Goal: Information Seeking & Learning: Learn about a topic

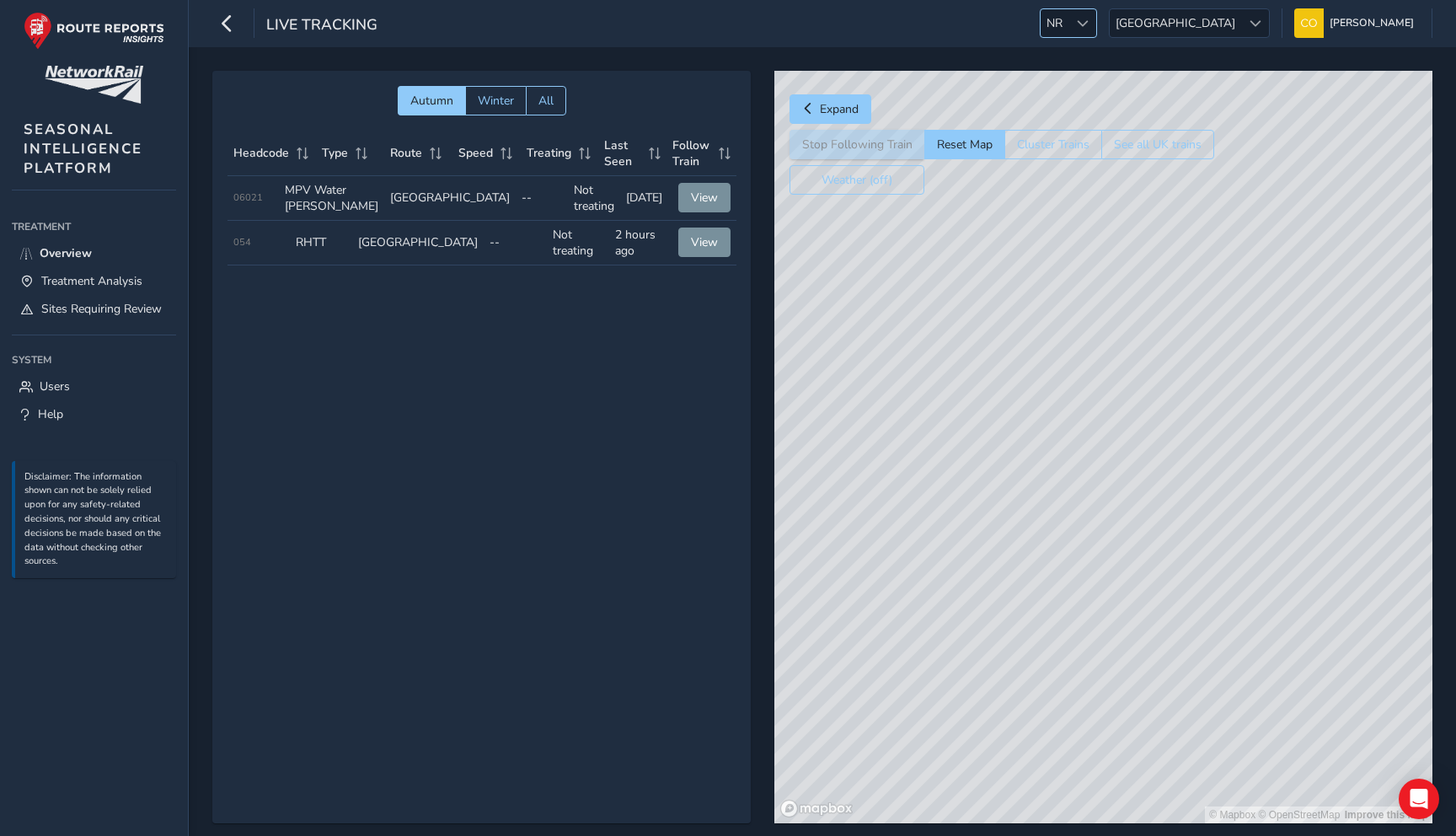
click at [1069, 16] on span "NR" at bounding box center [1054, 23] width 28 height 28
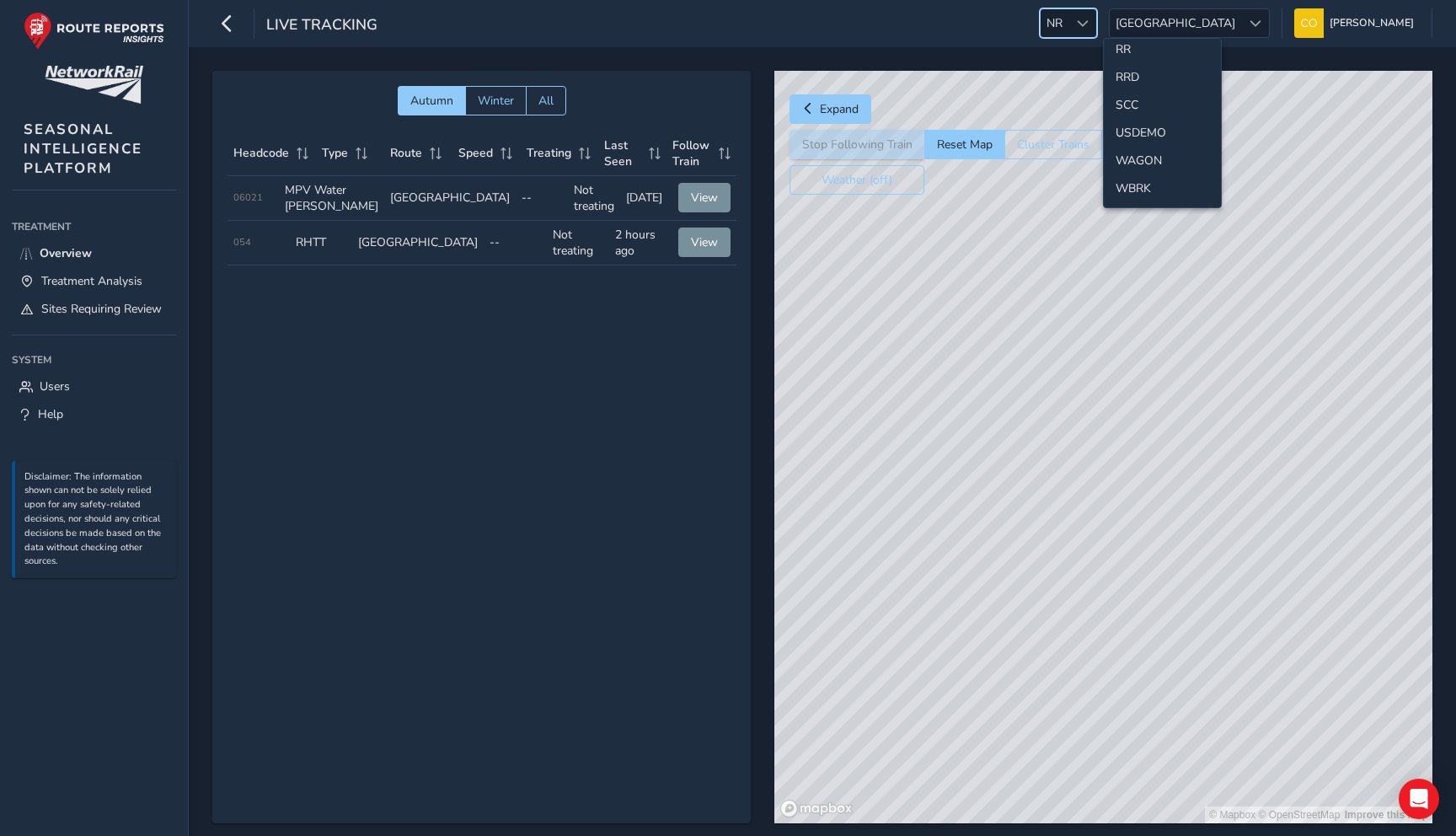
scroll to position [773, 0]
click at [1126, 107] on li "SCC" at bounding box center [1163, 120] width 118 height 28
click at [1126, 107] on html "Live Tracking NR NR [GEOGRAPHIC_DATA] [GEOGRAPHIC_DATA] [PERSON_NAME] Colour Sc…" at bounding box center [728, 418] width 1456 height 836
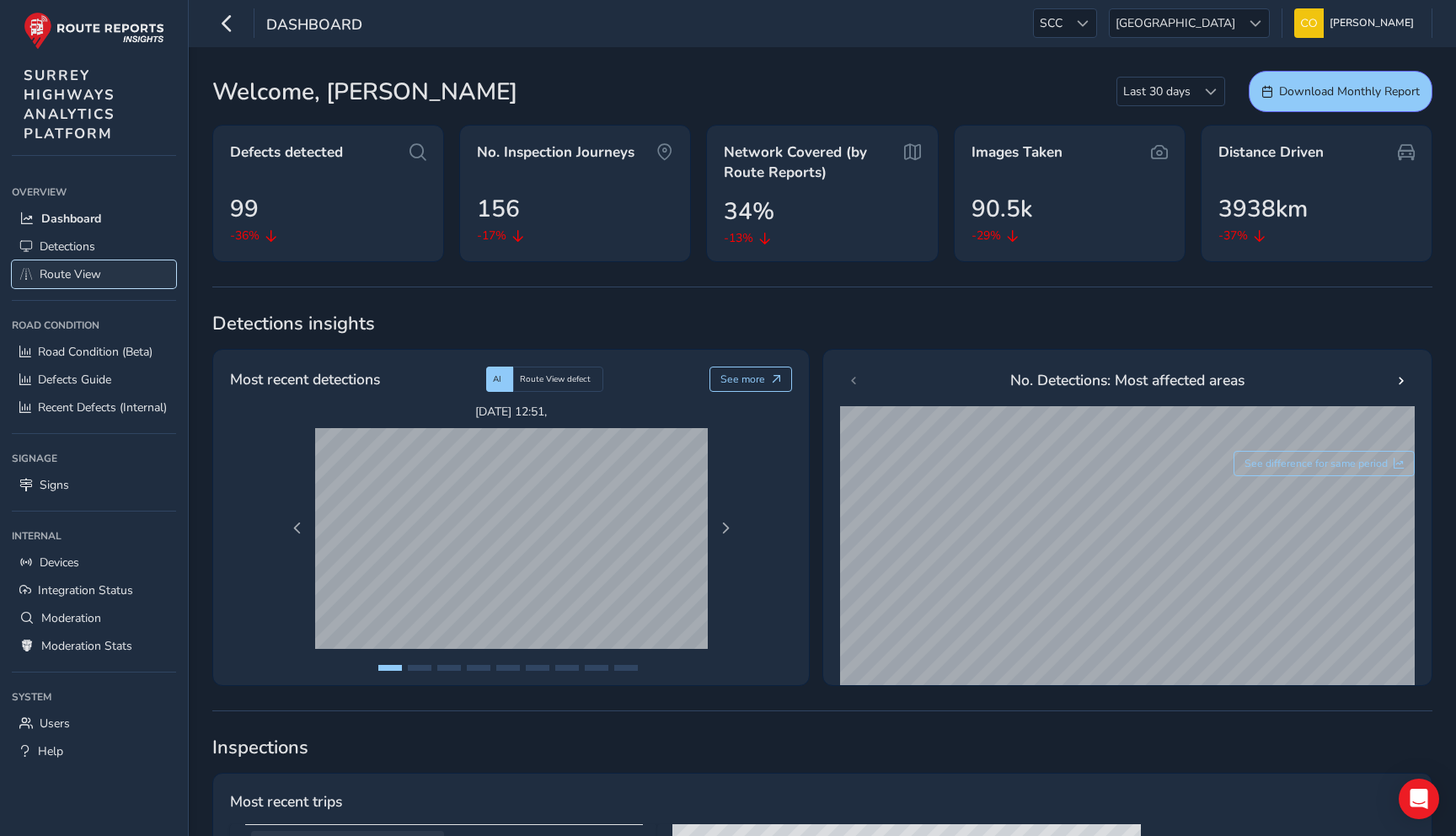
click at [101, 271] on link "Route View" at bounding box center [94, 274] width 165 height 28
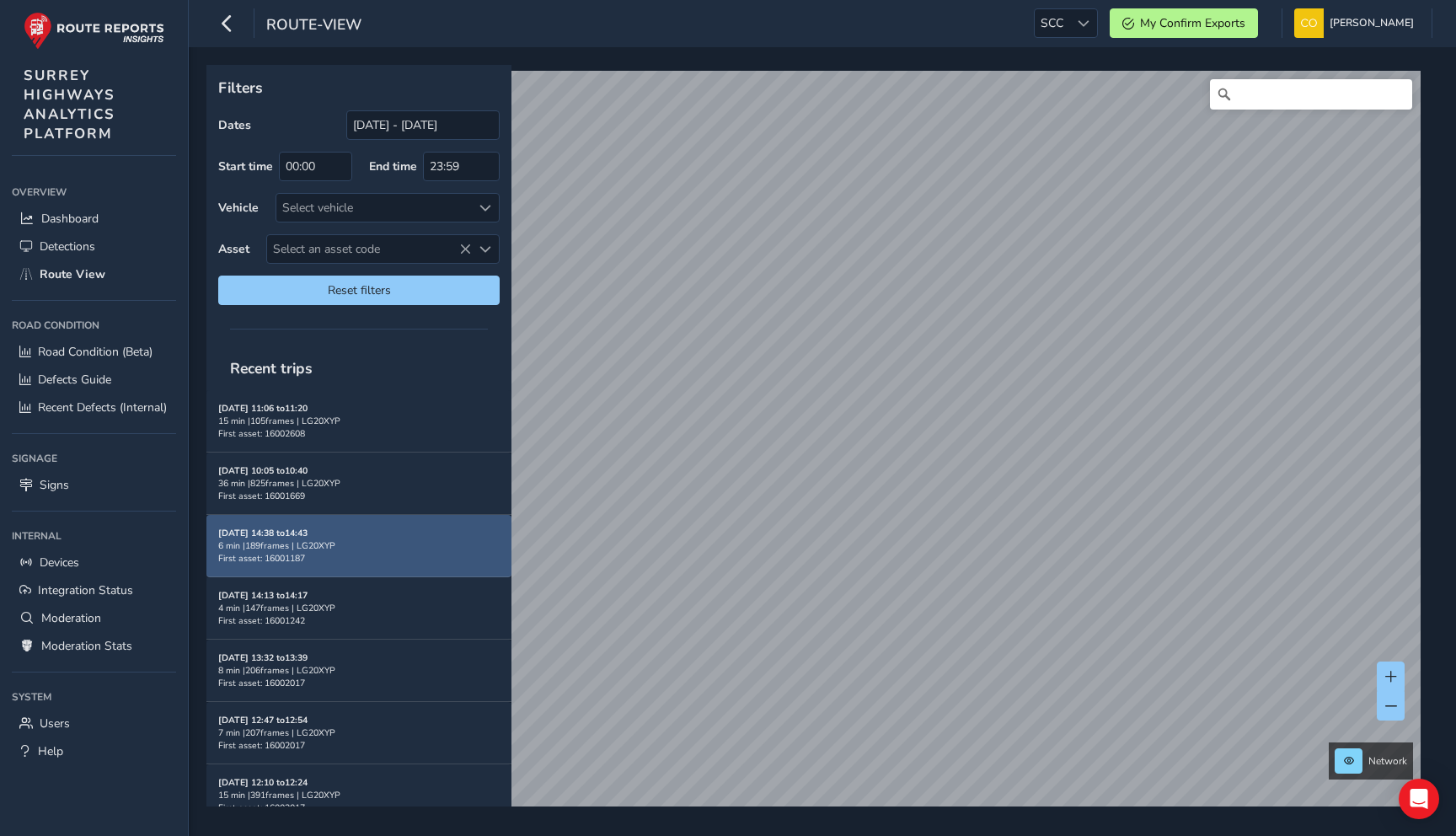
click at [377, 544] on div "6 min | 189 frames | LG20XYP" at bounding box center [358, 546] width 281 height 13
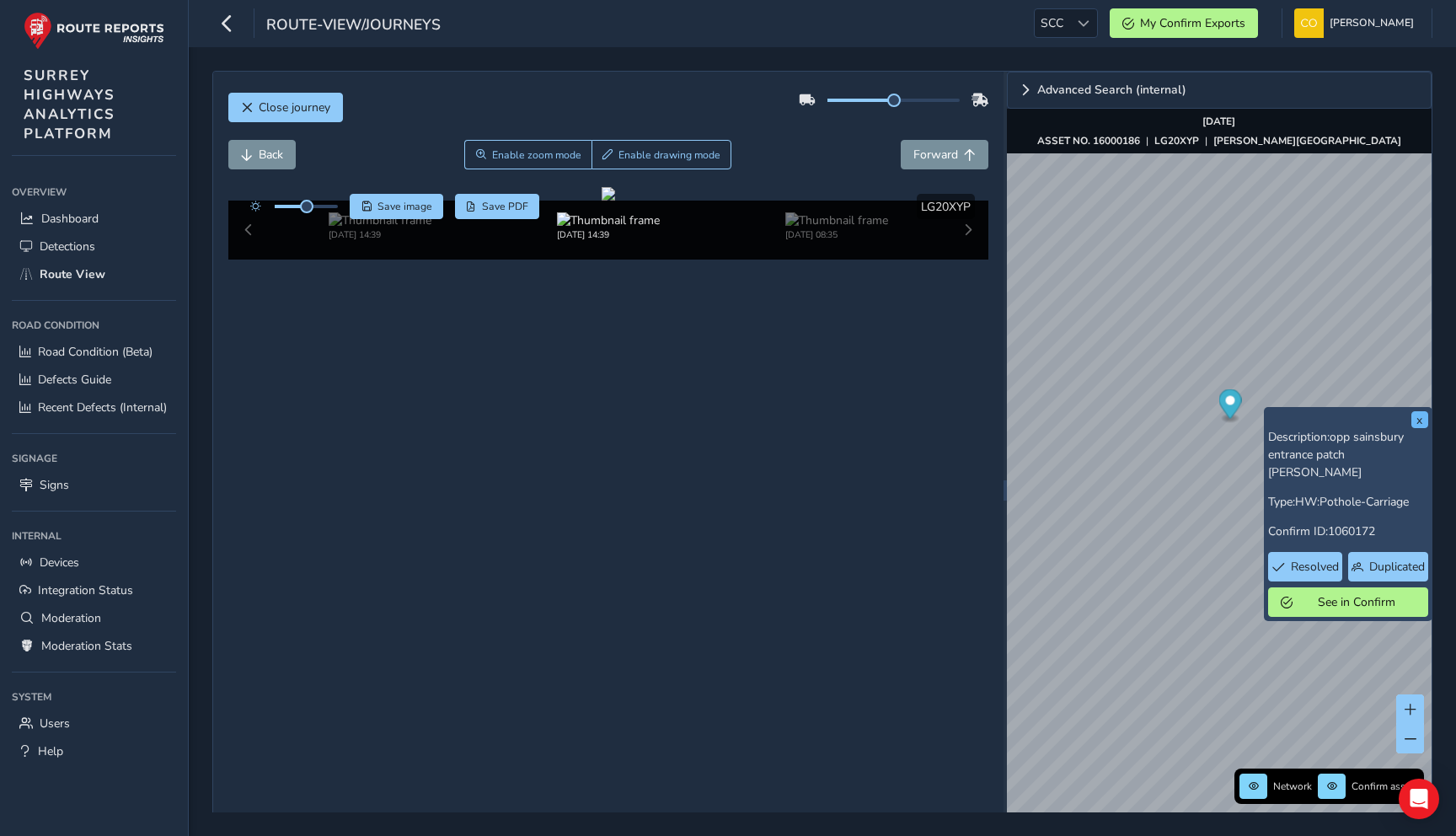
click at [1419, 424] on button "x" at bounding box center [1420, 420] width 17 height 17
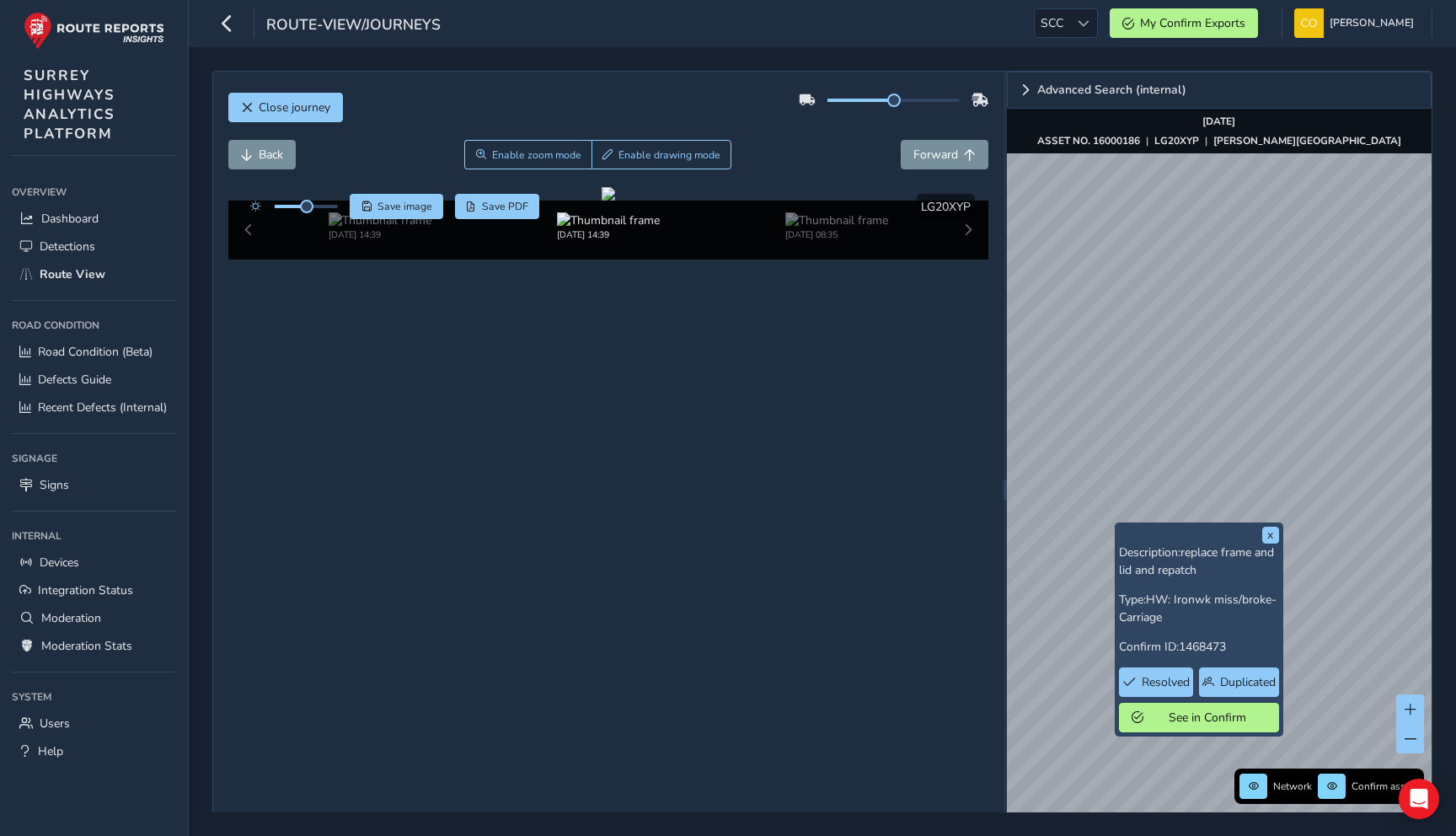
scroll to position [97, 0]
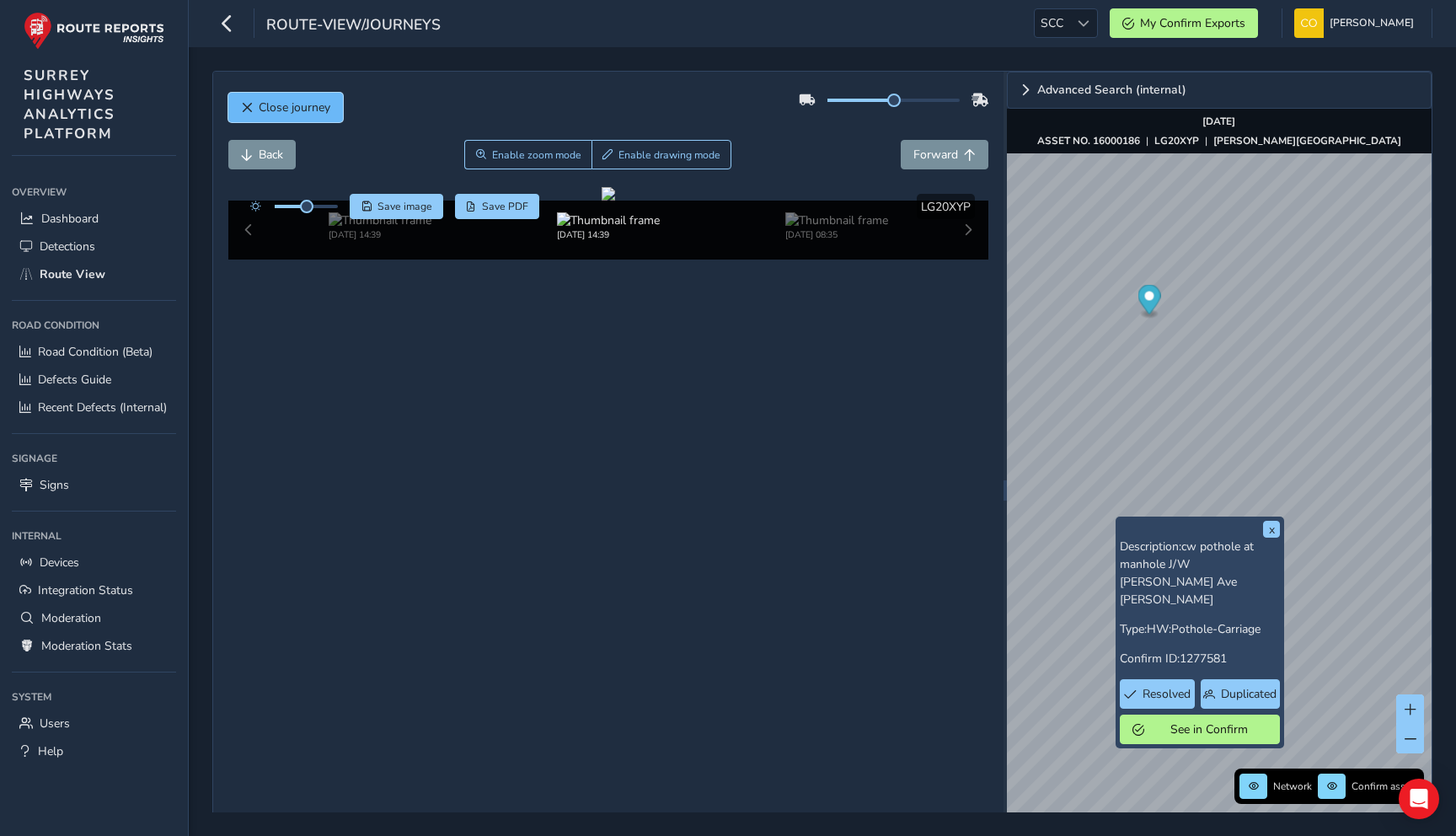
click at [270, 115] on span "Close journey" at bounding box center [294, 108] width 71 height 16
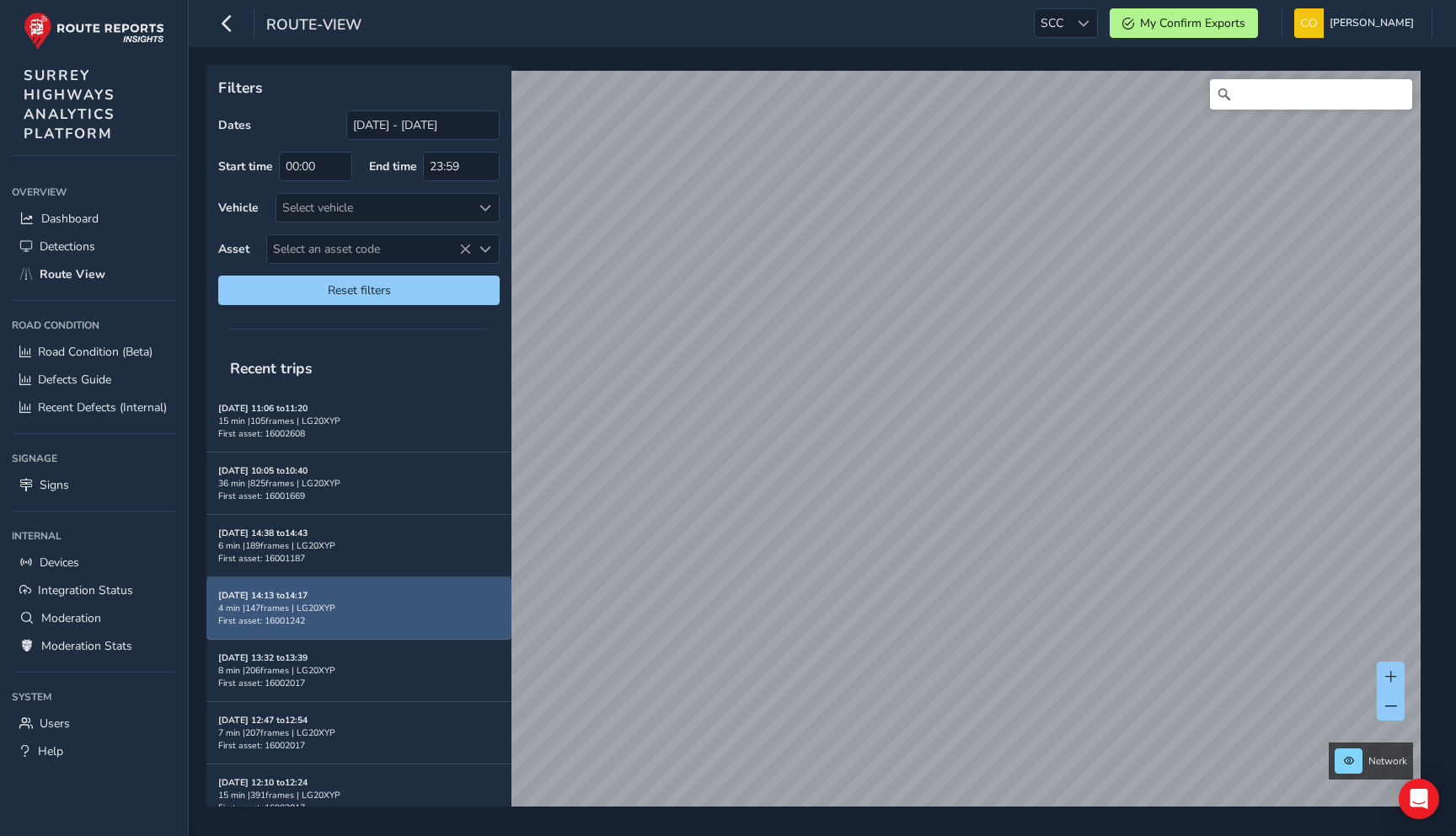
click at [363, 602] on div "4 min | 147 frames | LG20XYP" at bounding box center [358, 608] width 281 height 13
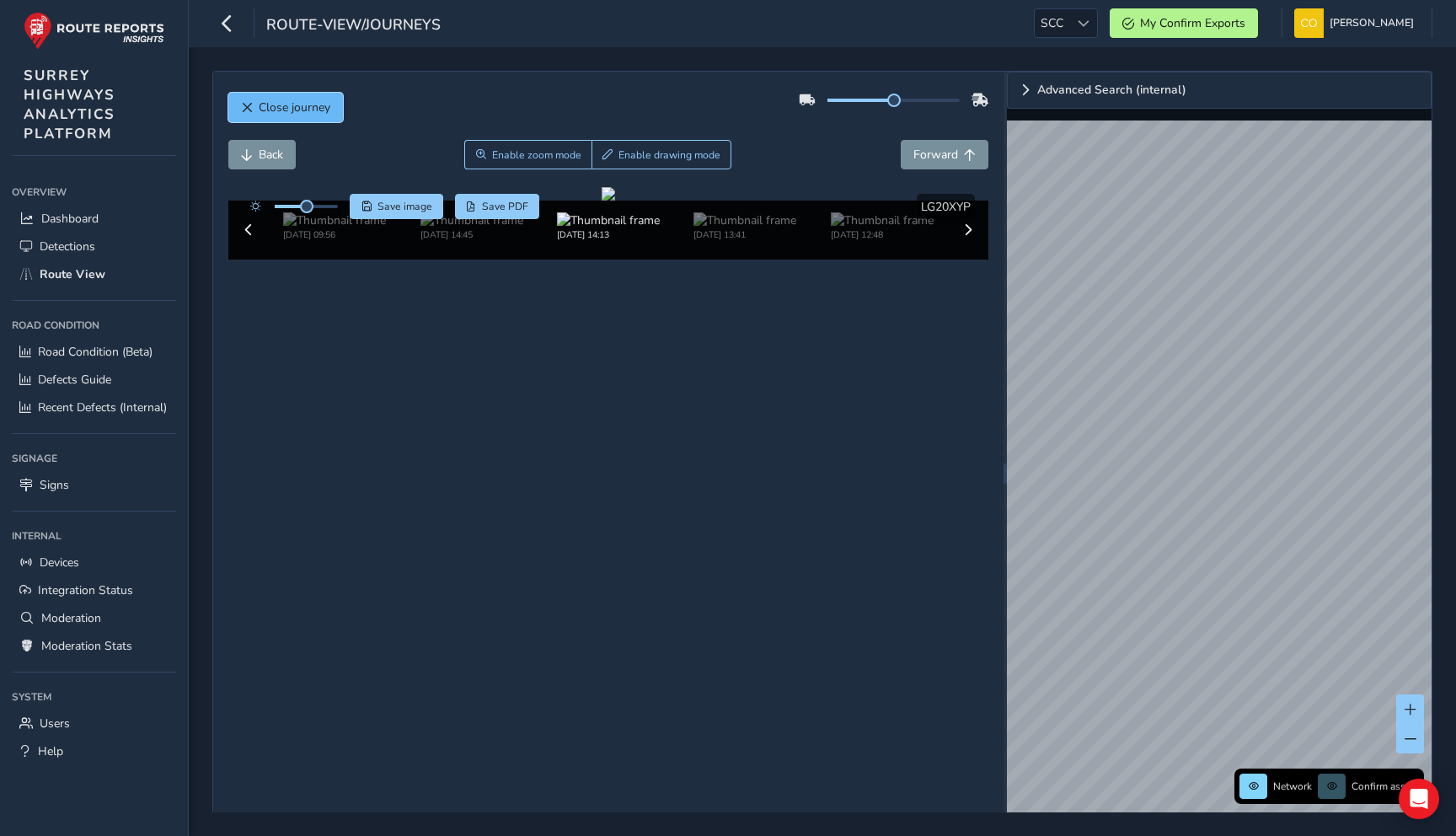
click at [327, 119] on button "Close journey" at bounding box center [286, 107] width 115 height 30
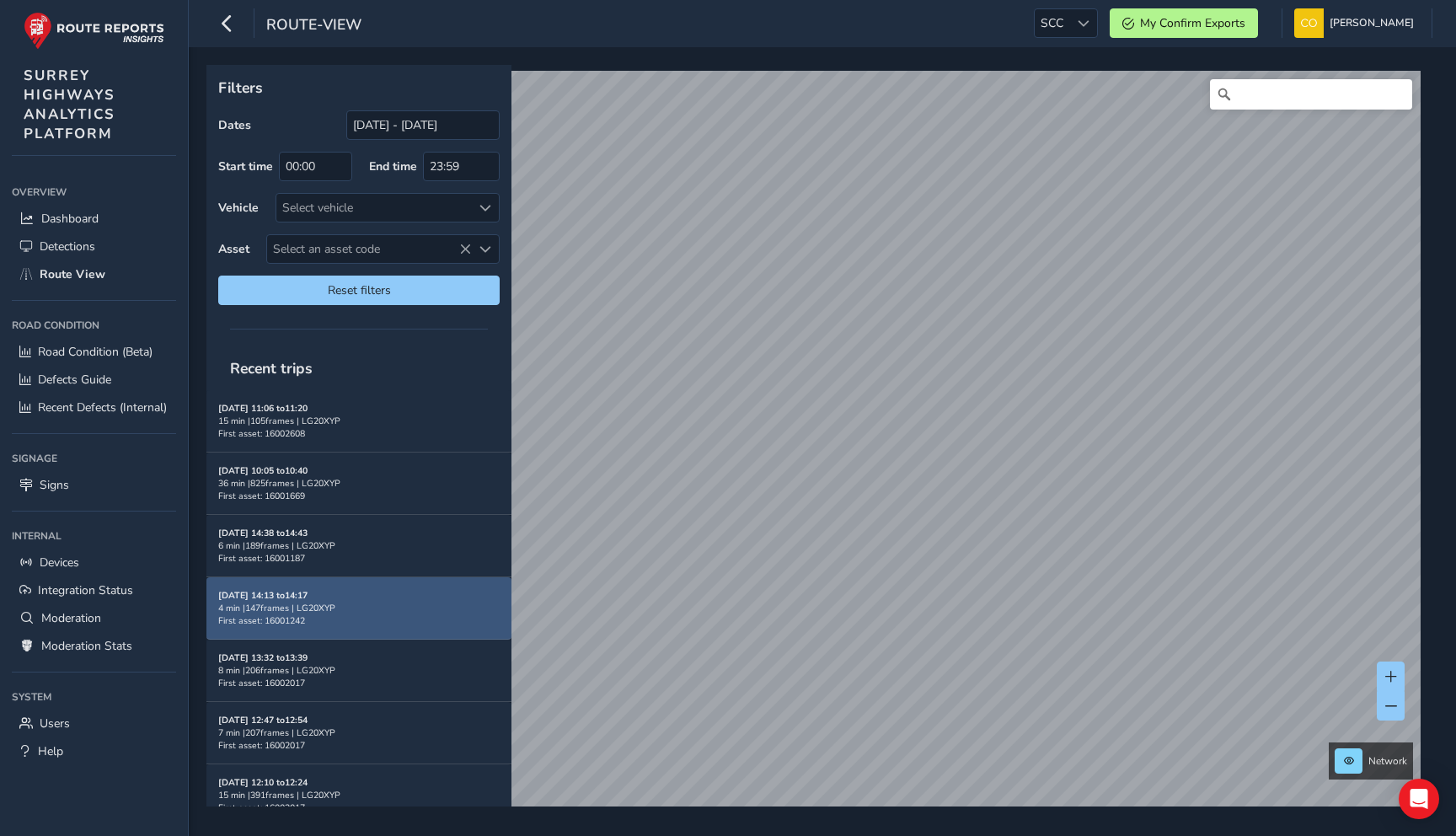
click at [418, 602] on div "4 min | 147 frames | LG20XYP" at bounding box center [358, 608] width 281 height 13
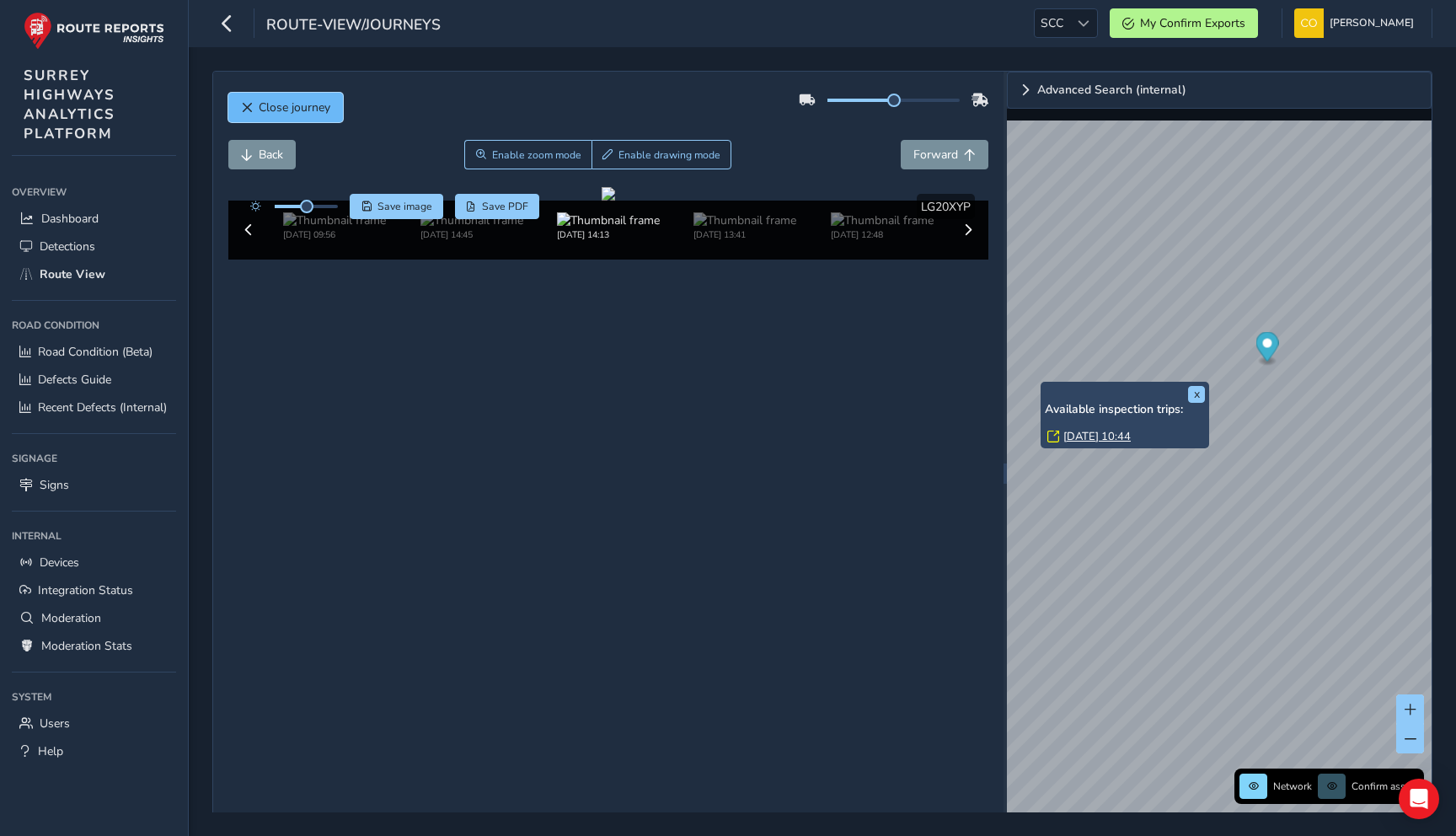
click at [289, 114] on span "Close journey" at bounding box center [294, 108] width 71 height 16
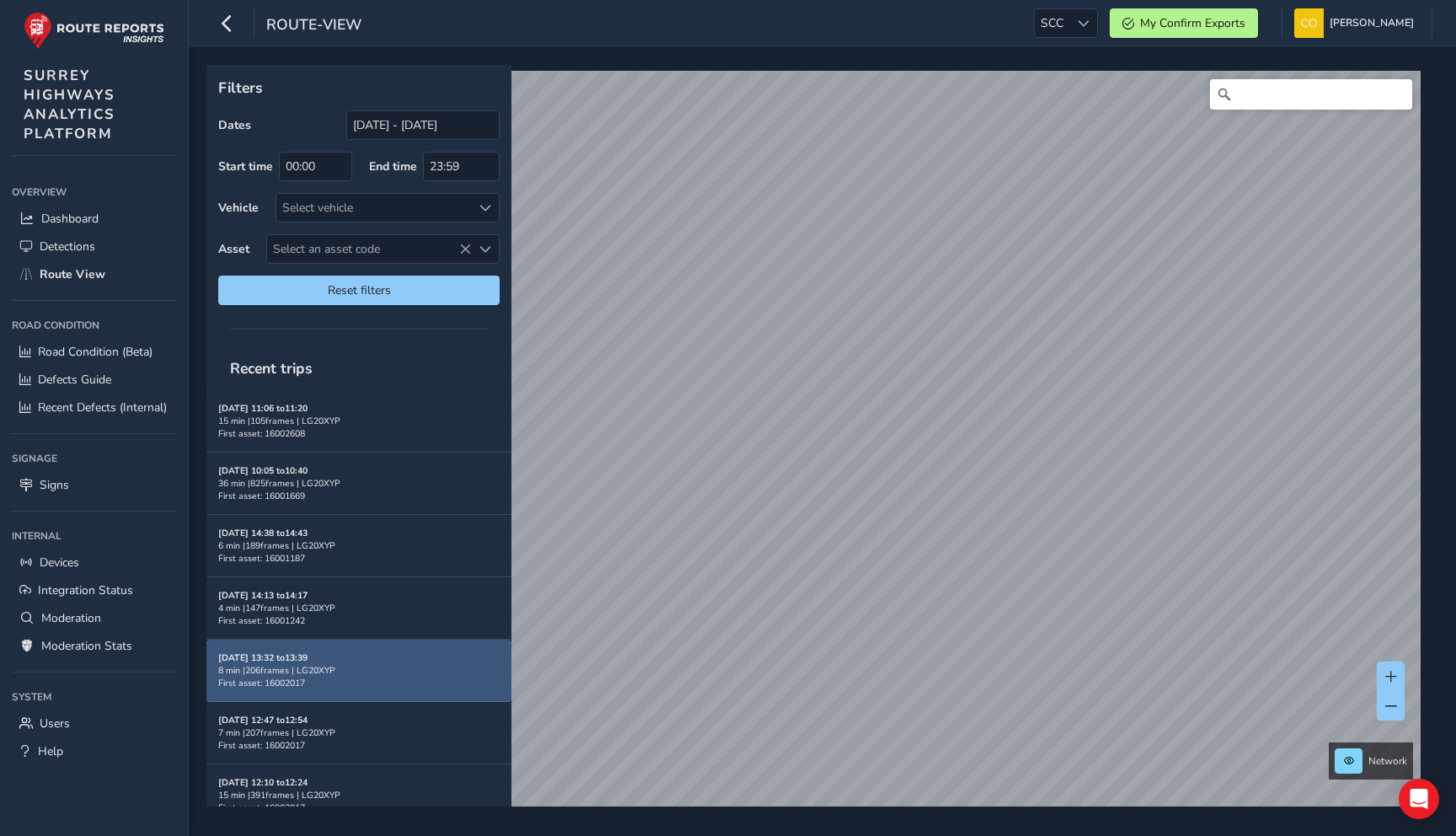
click at [372, 664] on div "8 min | 206 frames | LG20XYP" at bounding box center [358, 670] width 281 height 13
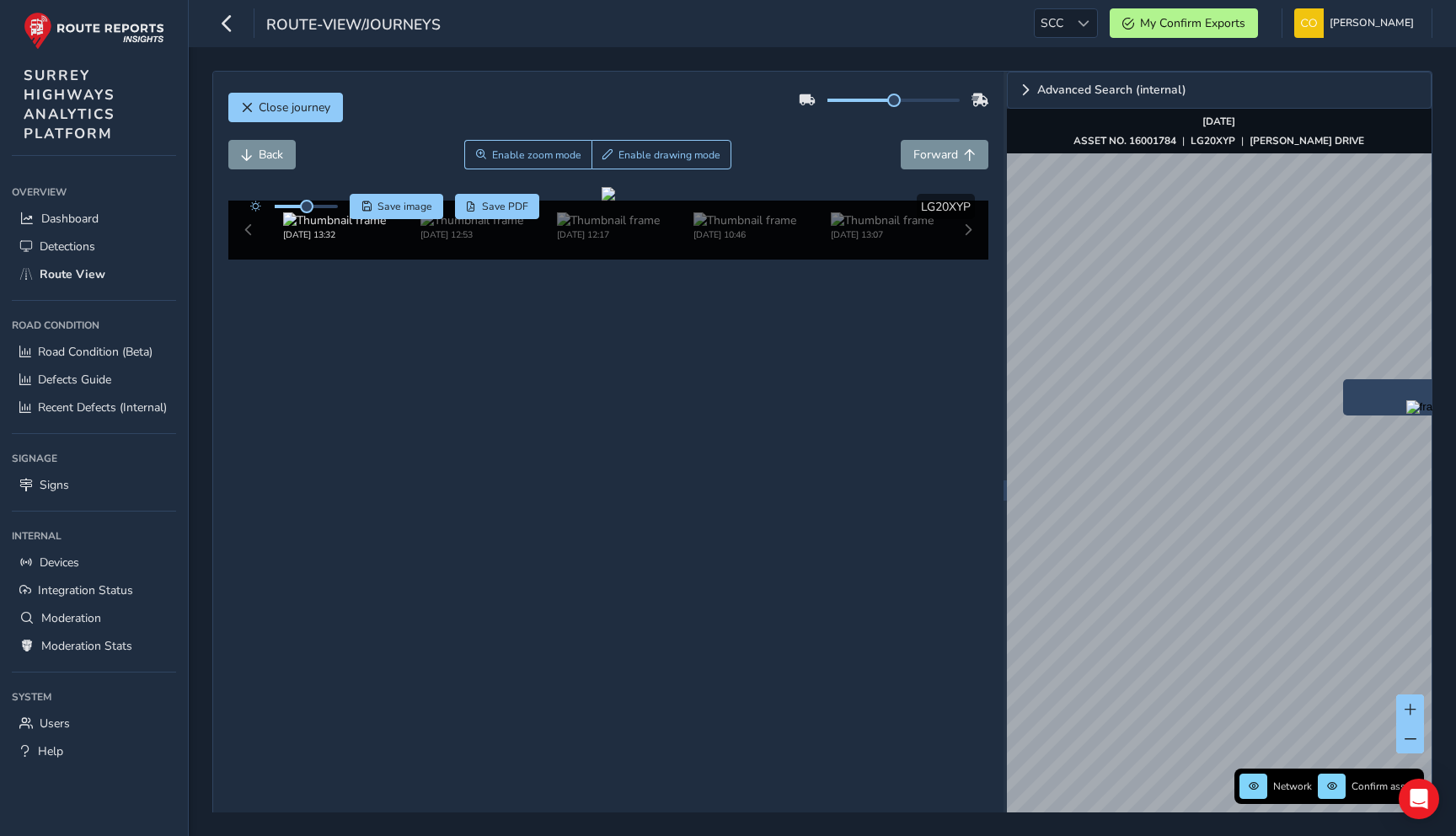
click at [1406, 414] on img "Preview frame" at bounding box center [1427, 407] width 43 height 14
click at [260, 105] on span "Close journey" at bounding box center [294, 108] width 71 height 16
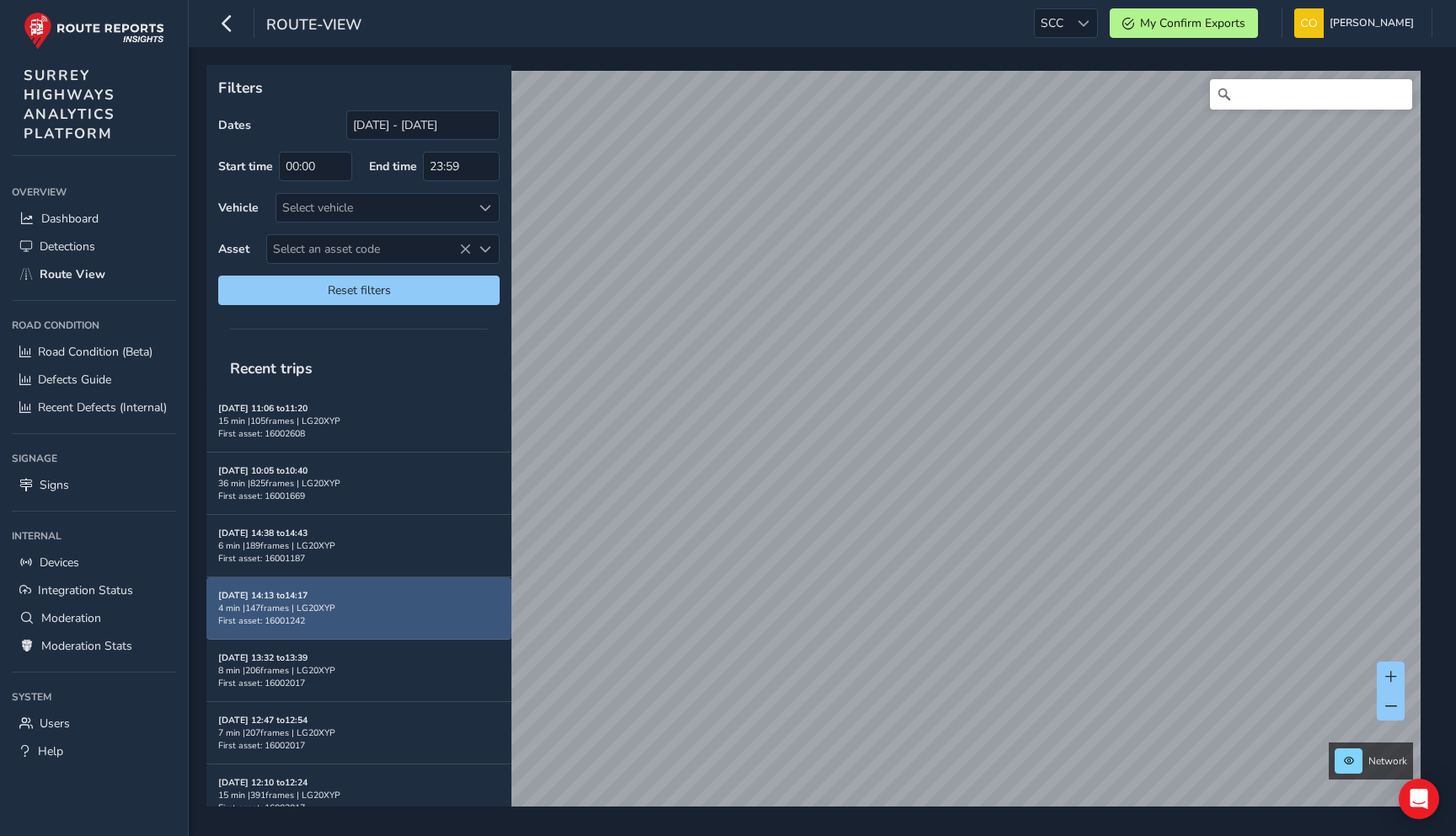
scroll to position [28, 0]
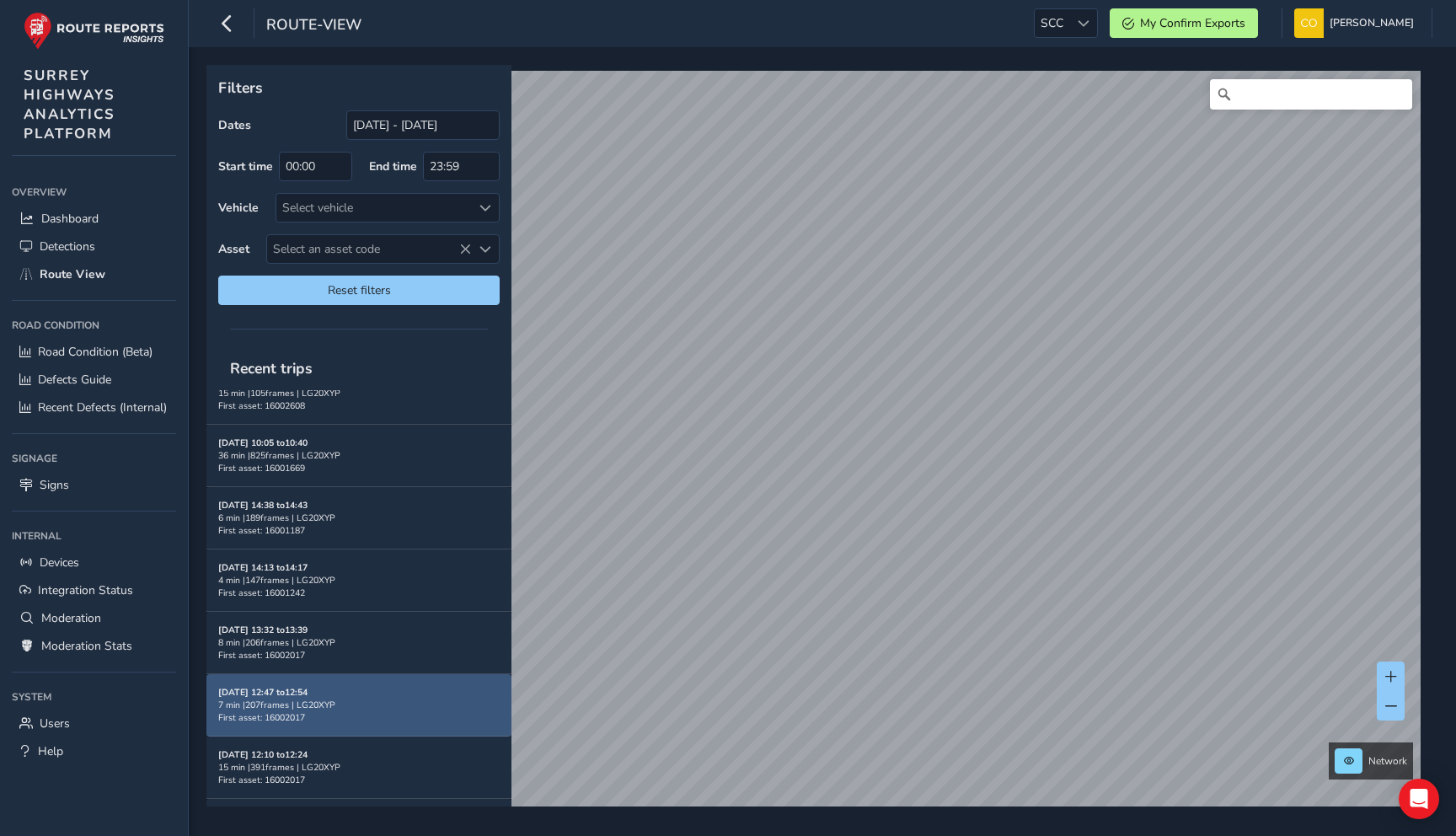
click at [374, 698] on div "7 min | 207 frames | LG20XYP" at bounding box center [358, 705] width 281 height 13
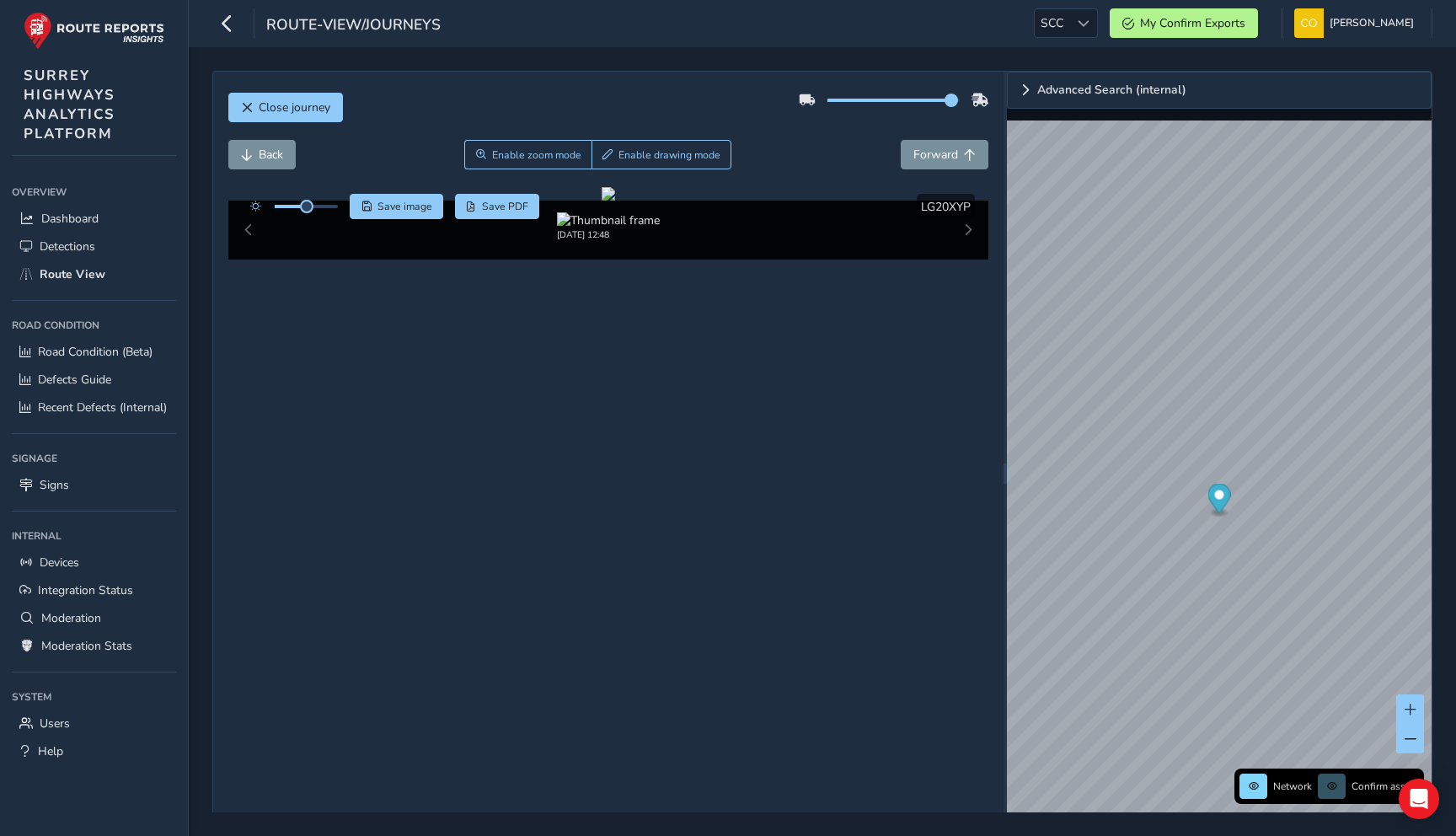
drag, startPoint x: 895, startPoint y: 100, endPoint x: 962, endPoint y: 100, distance: 67.0
click at [958, 100] on span at bounding box center [951, 100] width 14 height 14
click at [846, 138] on div "Close journey" at bounding box center [609, 114] width 761 height 54
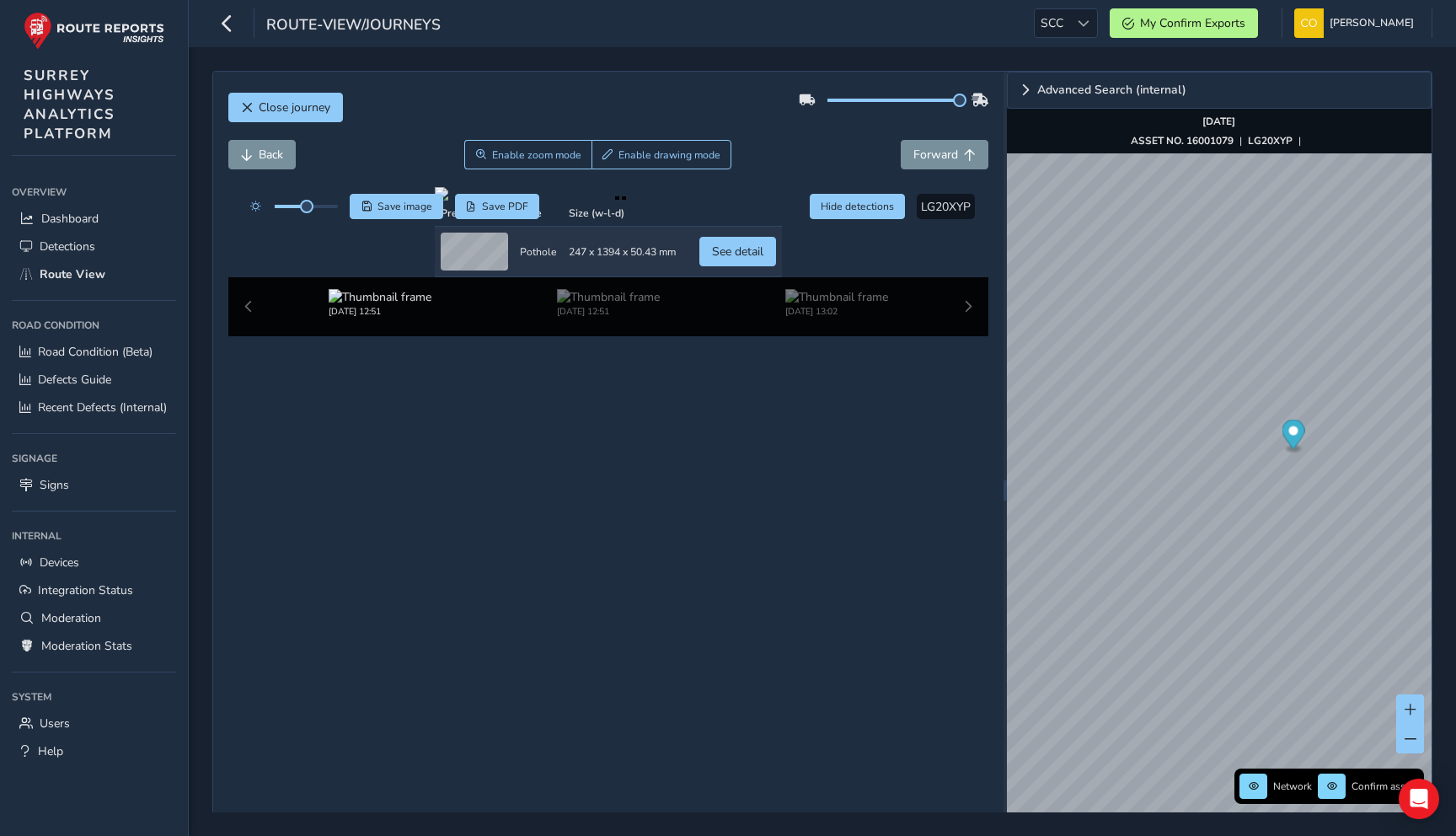
click at [798, 156] on div "Back Enable zoom mode Enable drawing mode Forward" at bounding box center [609, 155] width 761 height 30
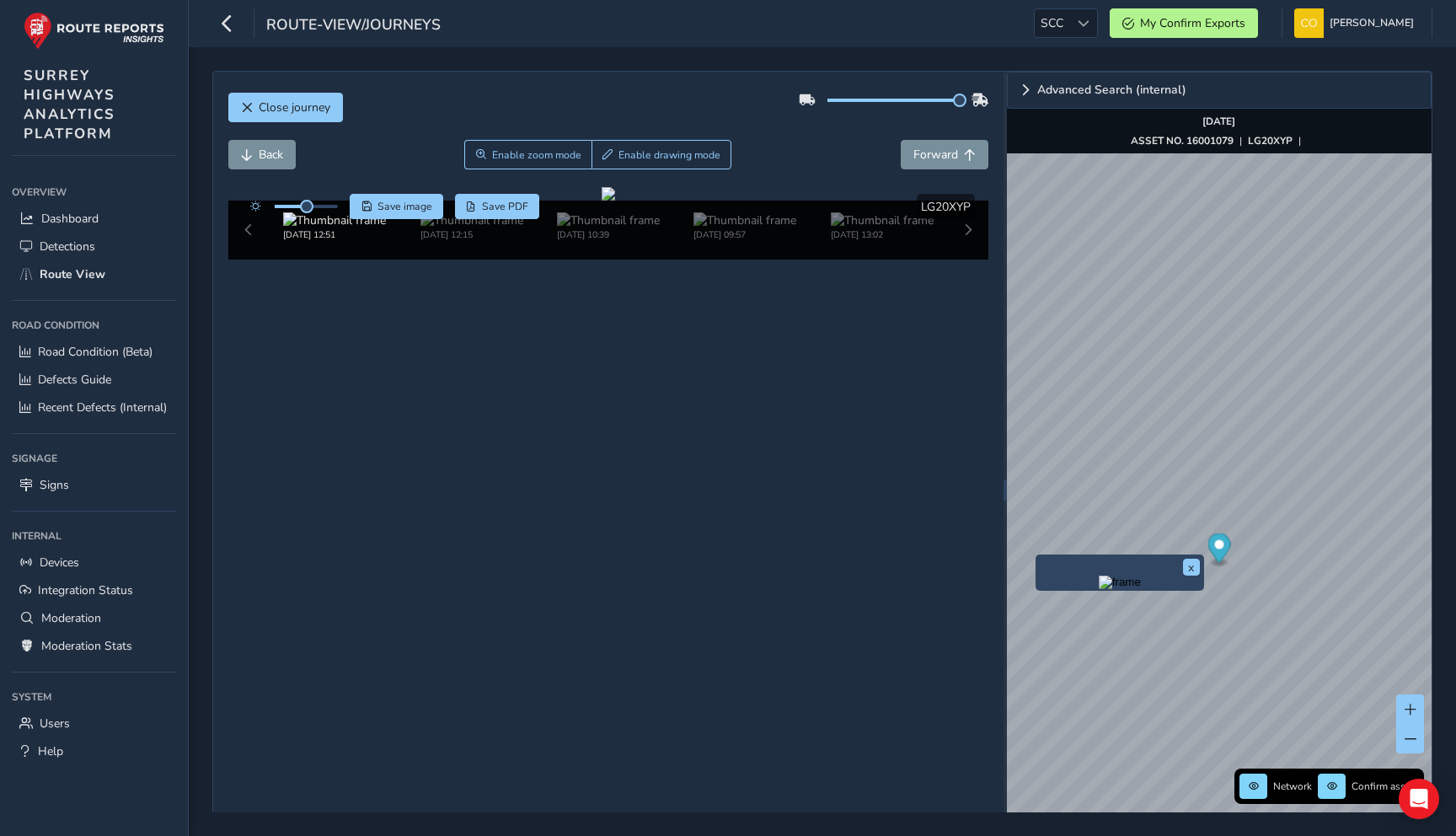
click at [1099, 589] on img "Preview frame" at bounding box center [1120, 582] width 43 height 14
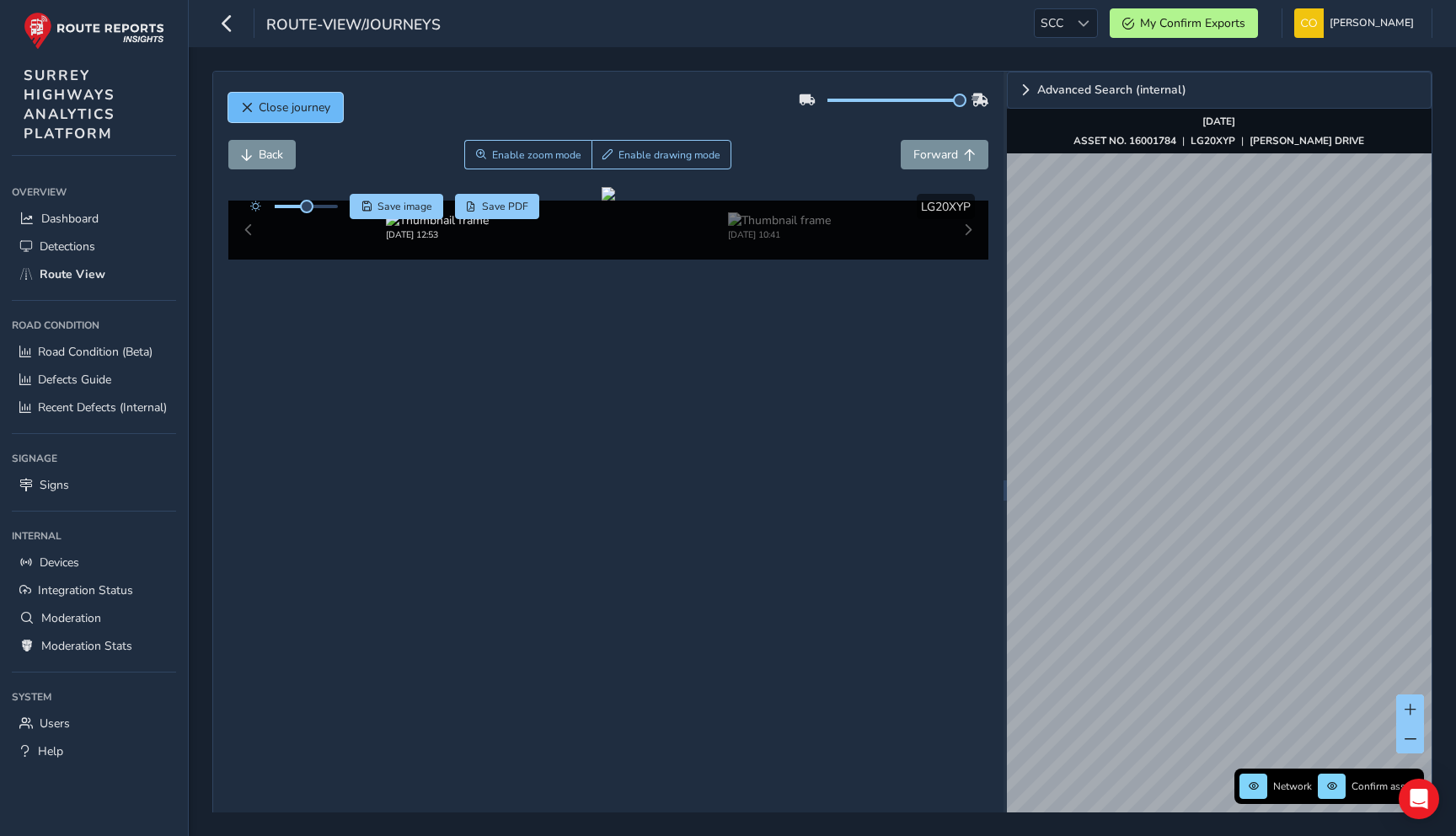
click at [292, 107] on span "Close journey" at bounding box center [294, 108] width 71 height 16
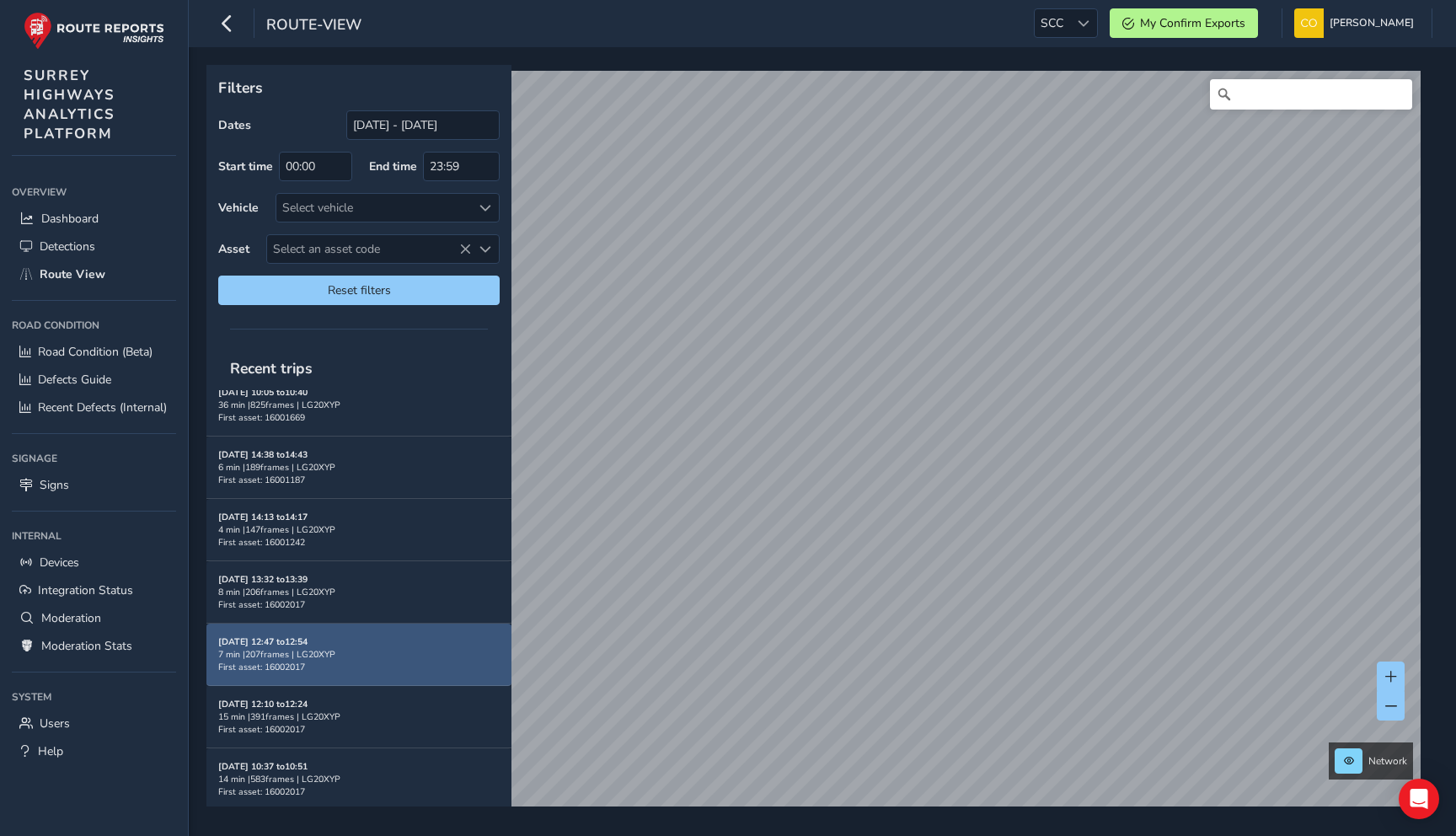
scroll to position [81, 0]
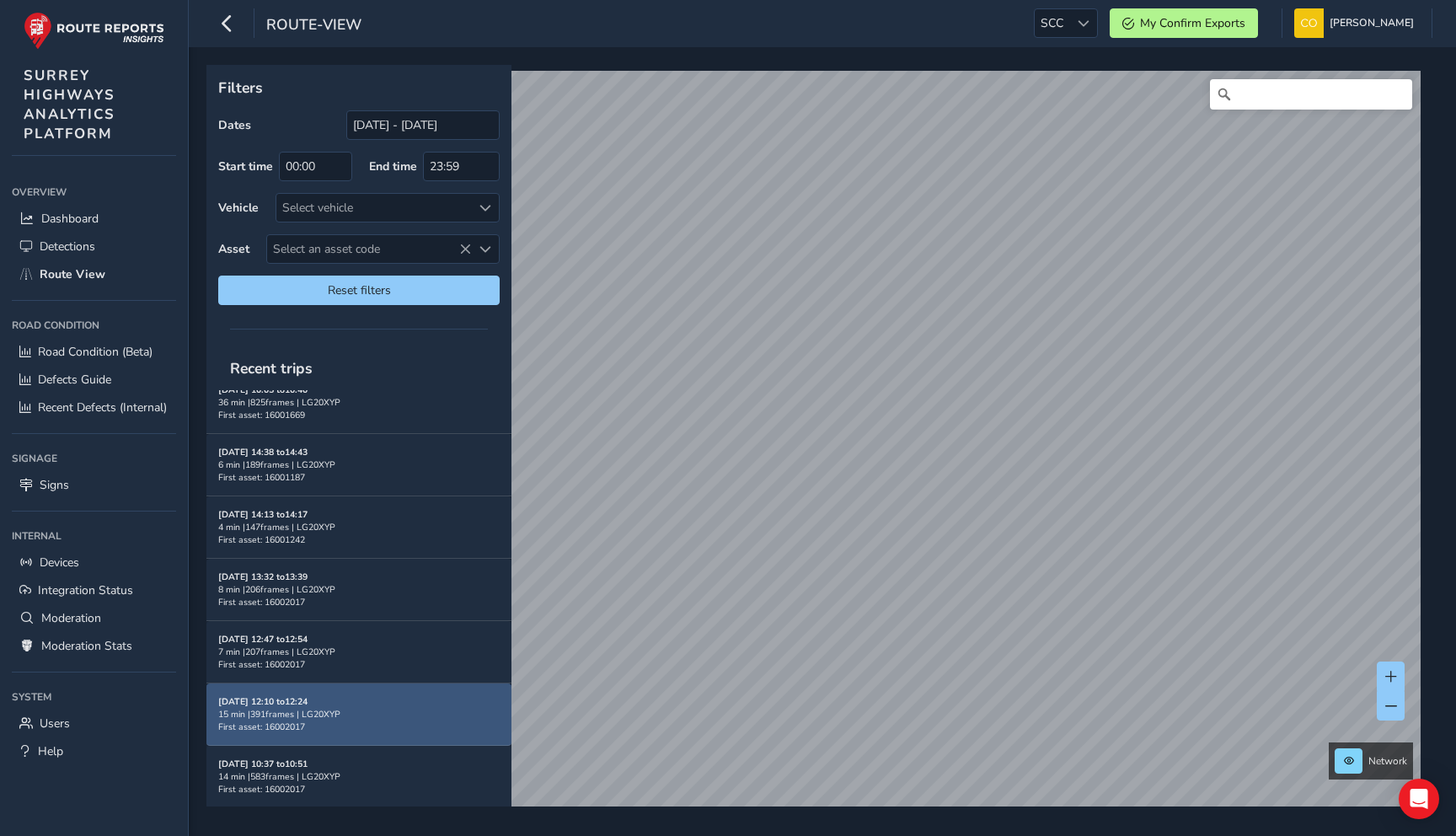
click at [376, 712] on div "[DATE] 12:10 to 12:24 15 min | 391 frames | LG20XYP First asset: 16002017" at bounding box center [358, 715] width 281 height 38
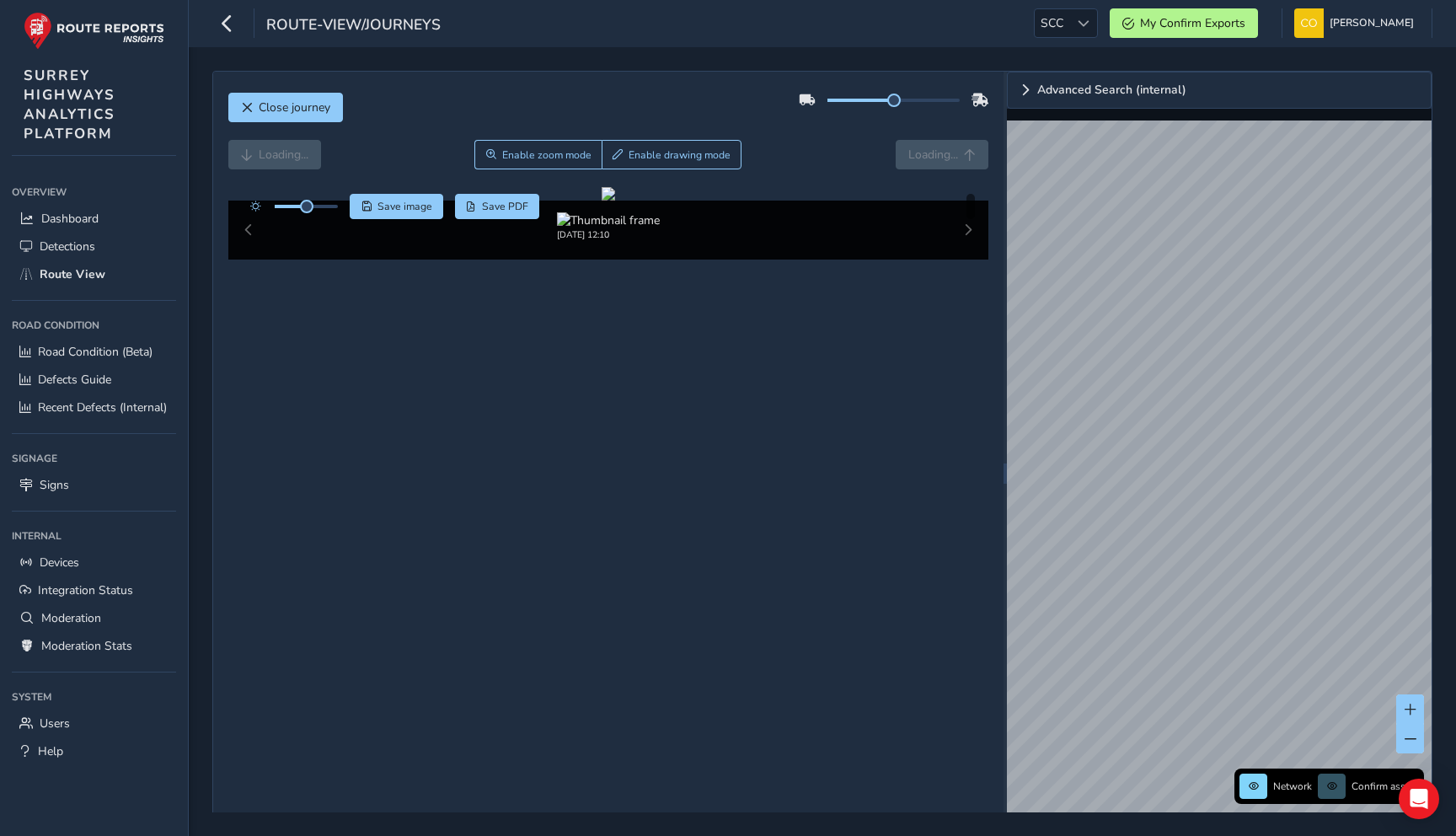
click at [848, 155] on div "Loading... Enable zoom mode Enable drawing mode Loading..." at bounding box center [609, 155] width 761 height 30
drag, startPoint x: 895, startPoint y: 101, endPoint x: 964, endPoint y: 100, distance: 69.0
click at [901, 100] on span at bounding box center [893, 100] width 14 height 14
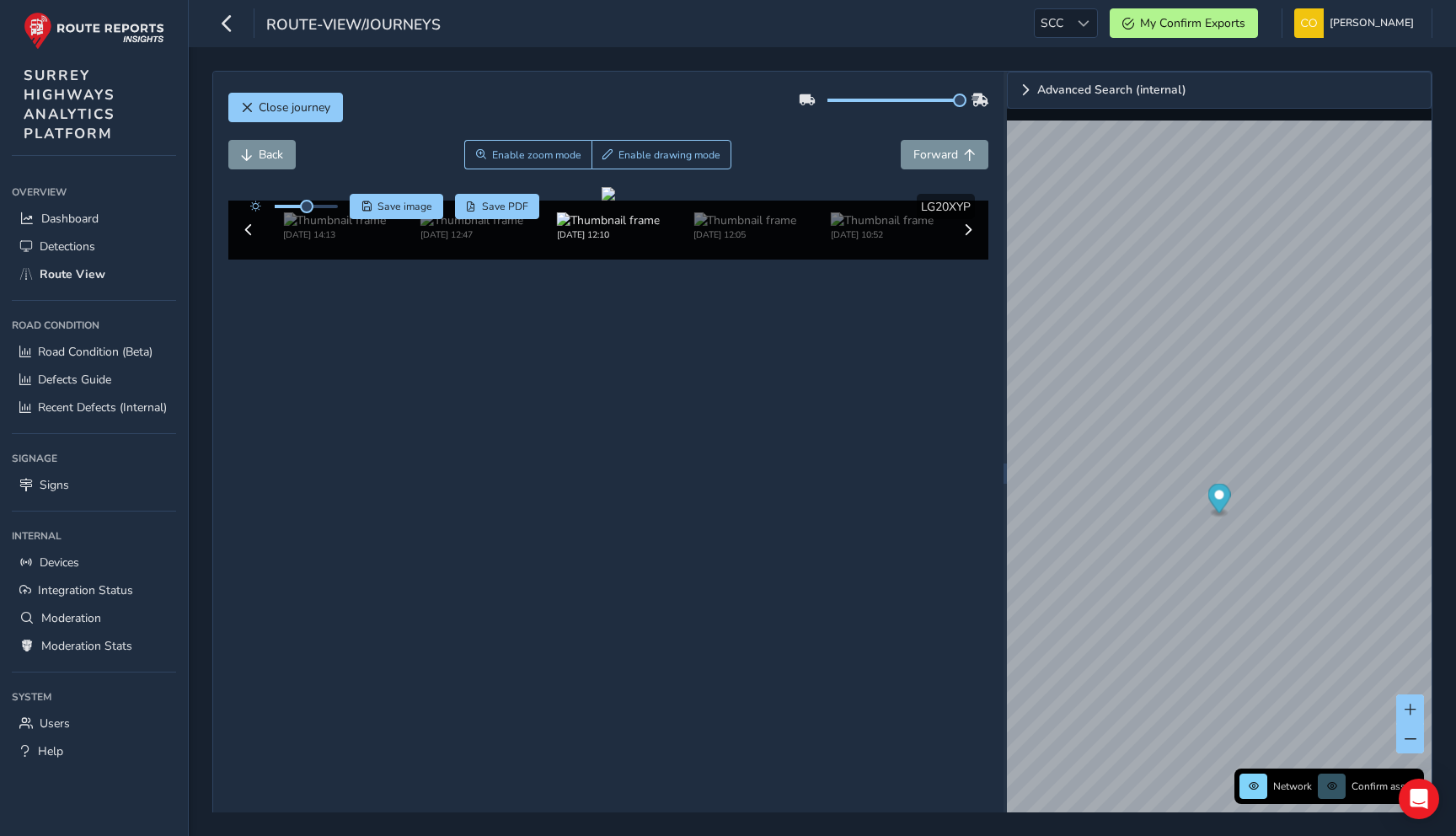
click at [879, 130] on div "Close journey" at bounding box center [609, 114] width 761 height 54
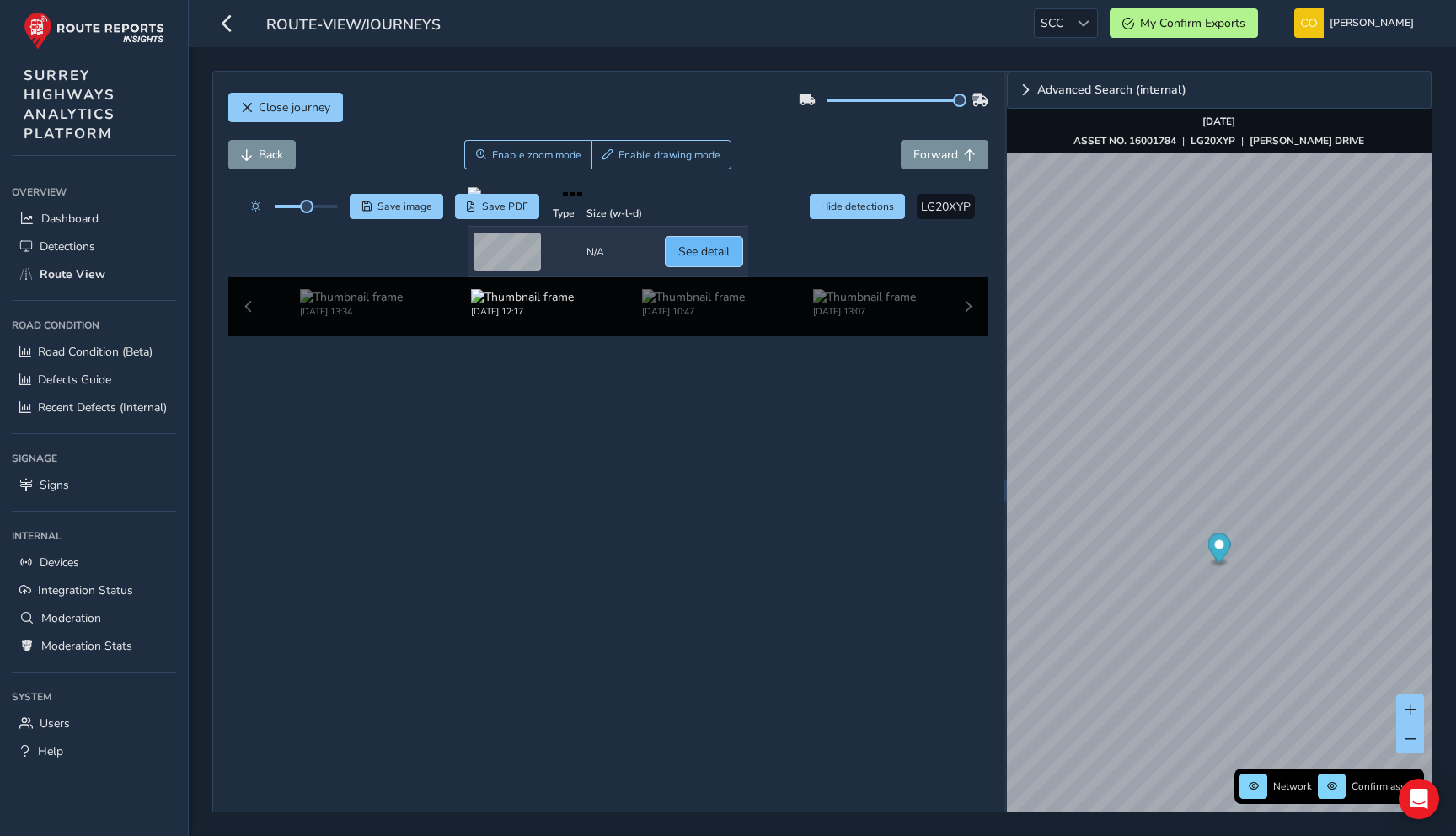
click at [742, 266] on button "See detail" at bounding box center [704, 252] width 77 height 30
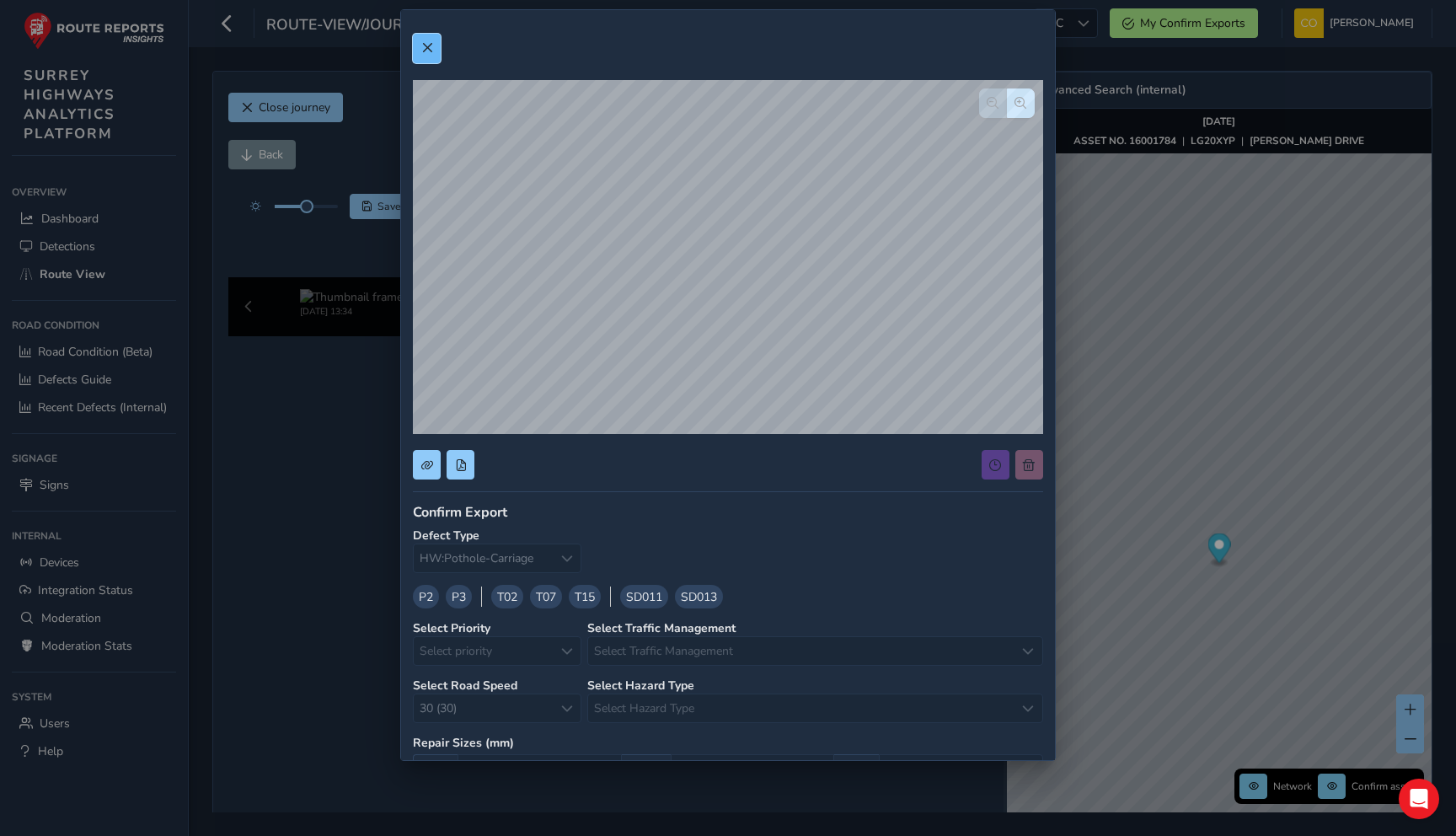
click at [427, 51] on span at bounding box center [427, 48] width 12 height 12
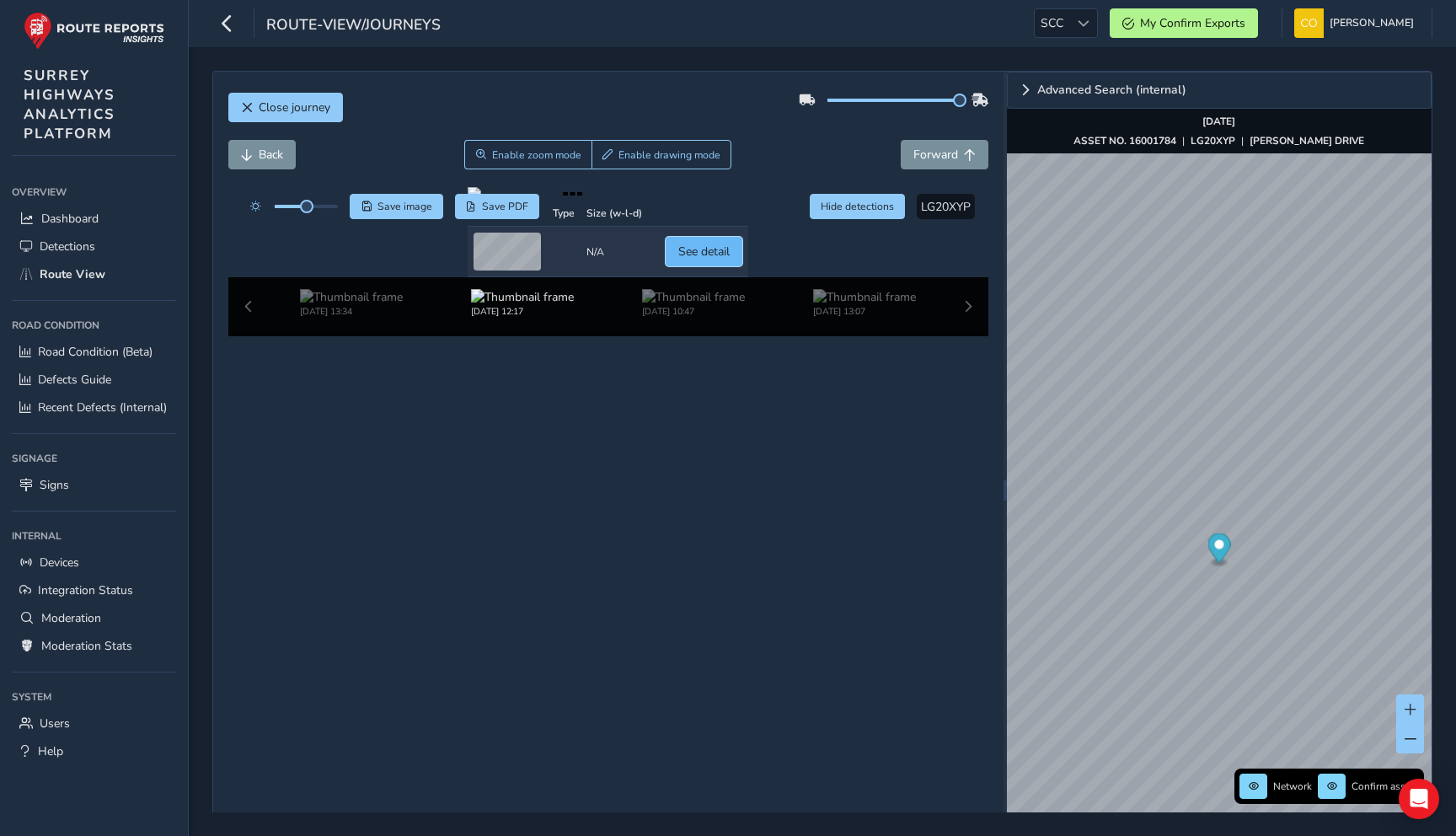
click at [730, 260] on span "See detail" at bounding box center [704, 252] width 52 height 16
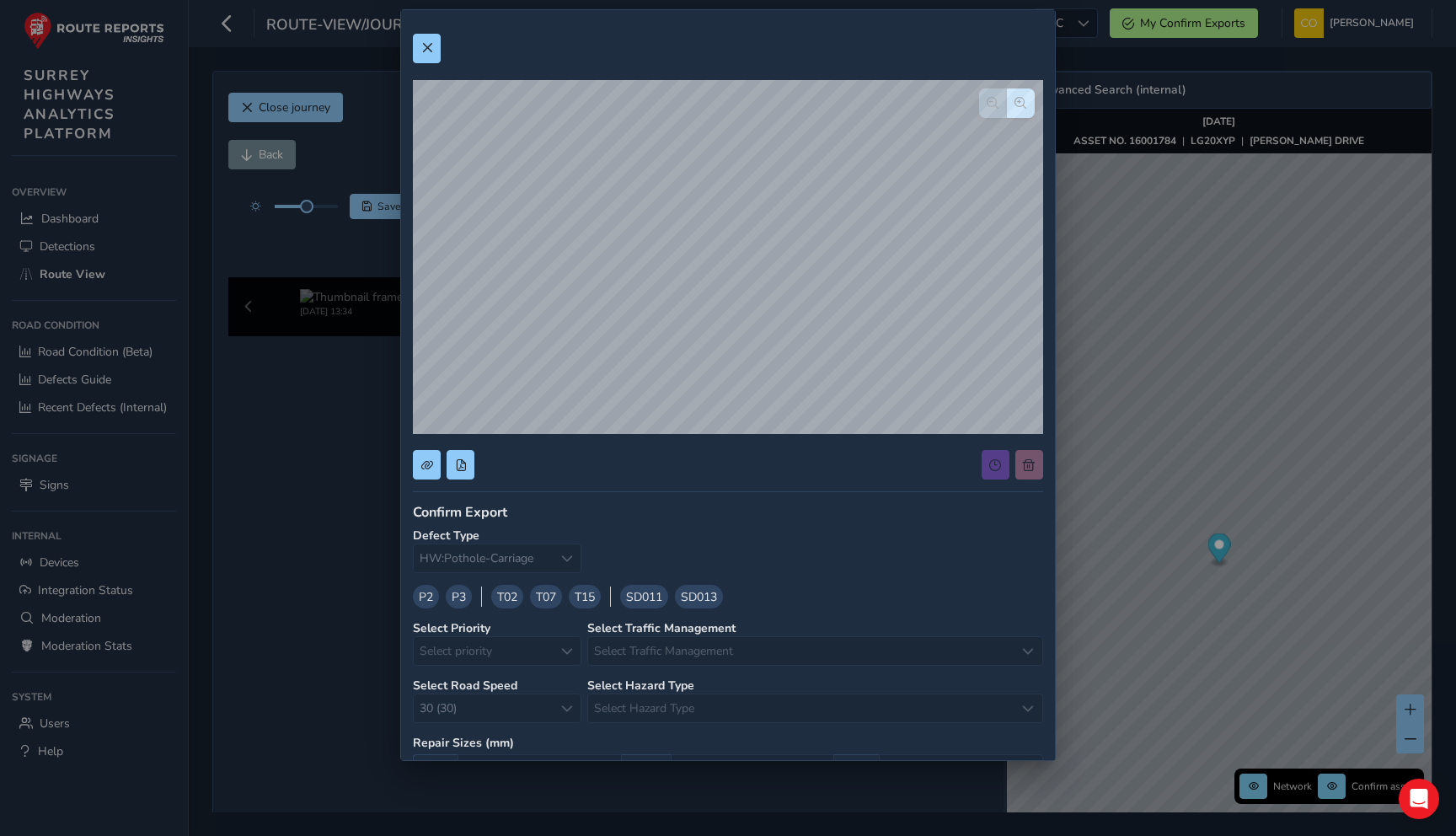
click at [1031, 461] on div at bounding box center [1013, 465] width 61 height 30
click at [426, 37] on button at bounding box center [427, 48] width 28 height 30
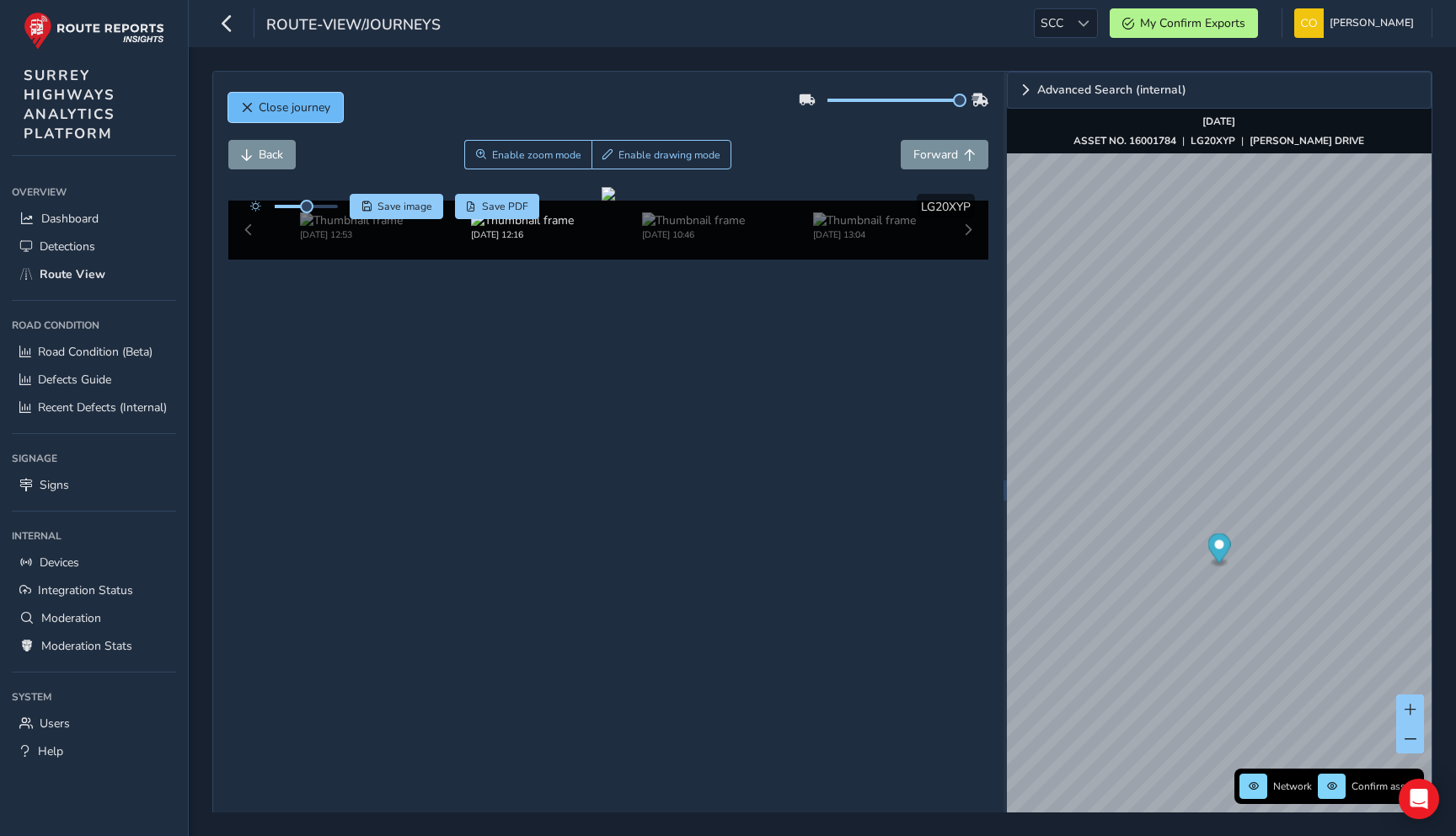
click at [293, 106] on span "Close journey" at bounding box center [294, 108] width 71 height 16
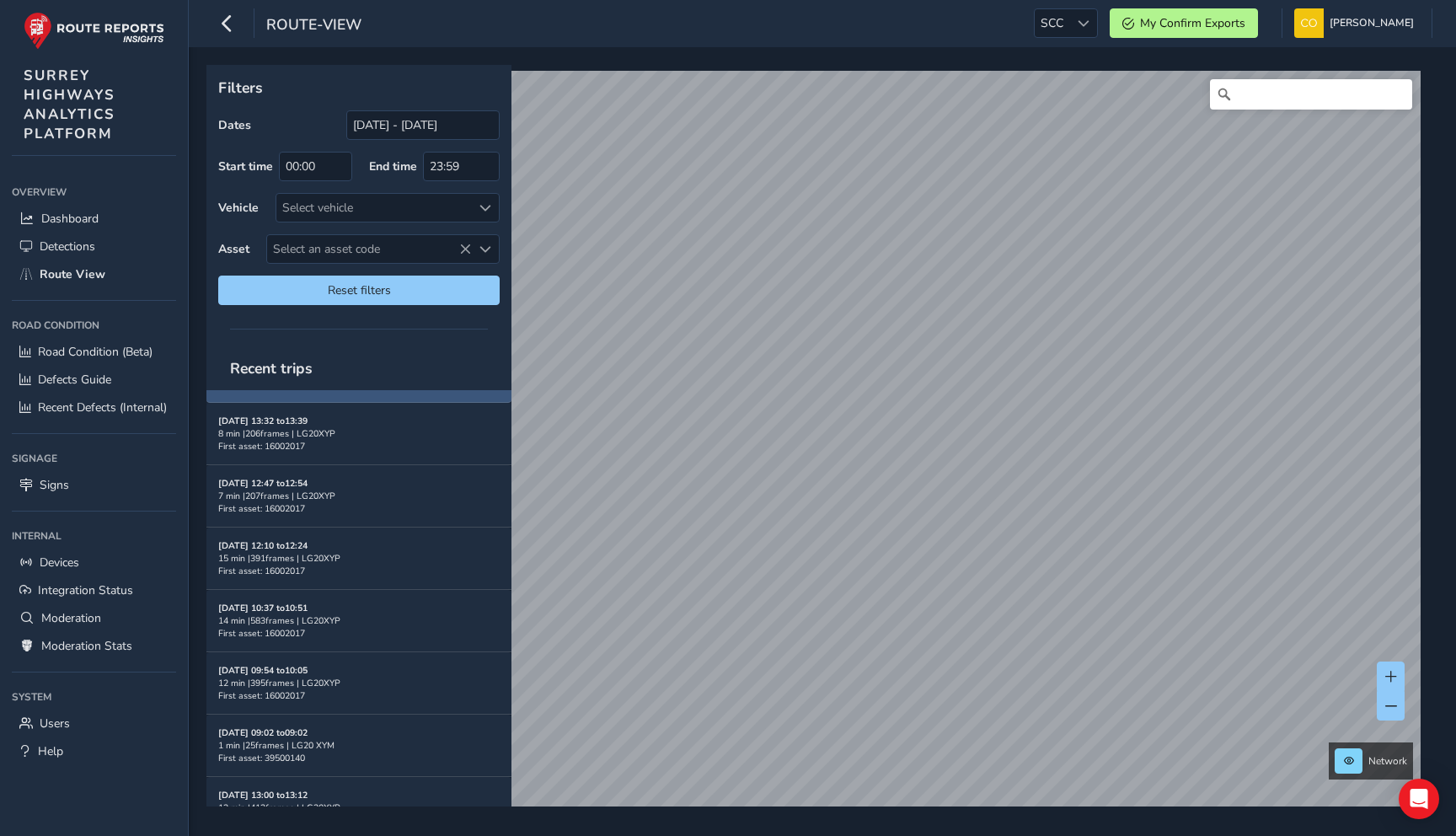
scroll to position [243, 0]
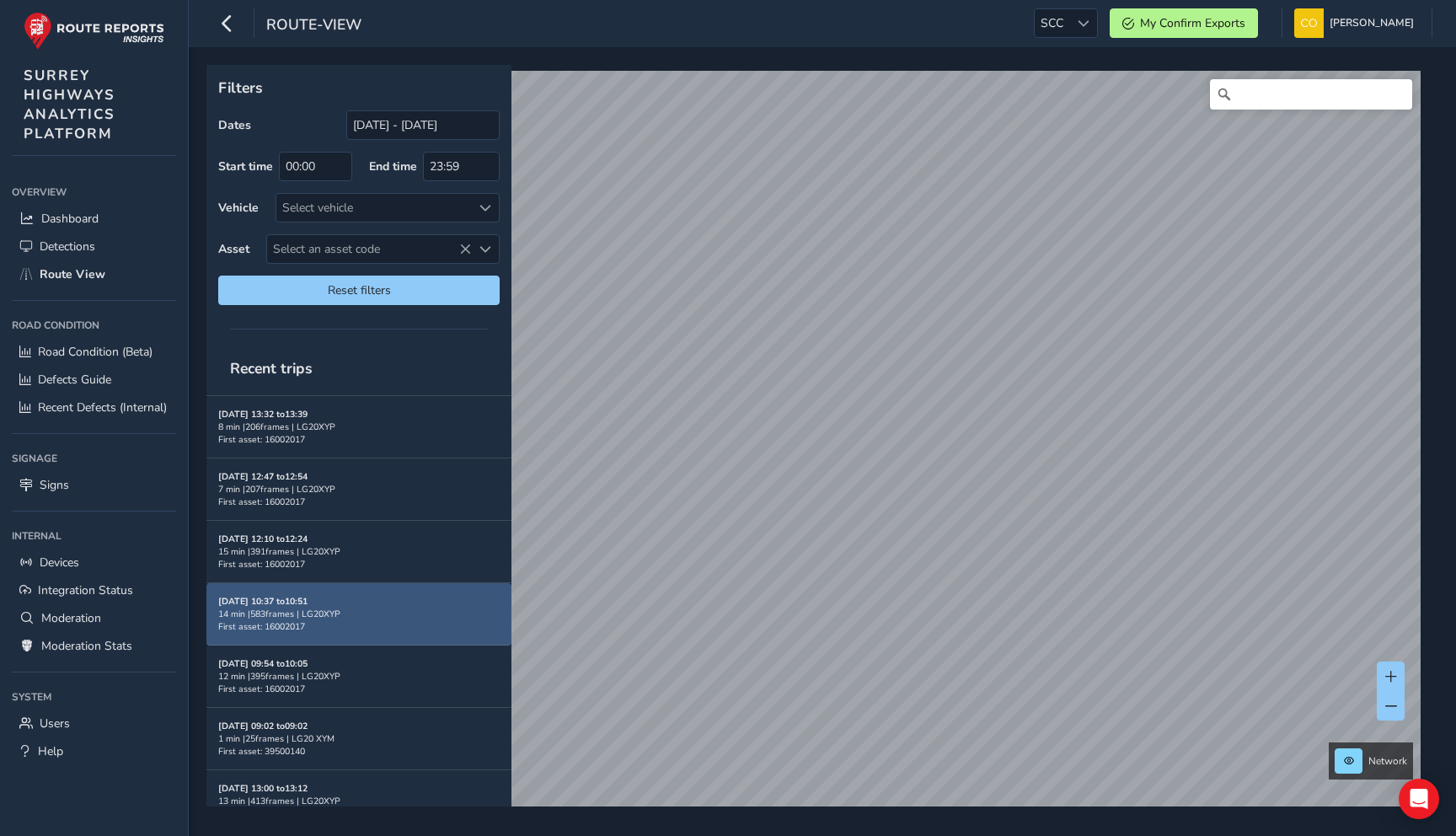
click at [406, 605] on div "[DATE] 10:37 to 10:51 14 min | 583 frames | LG20XYP First asset: 16002017" at bounding box center [358, 614] width 281 height 38
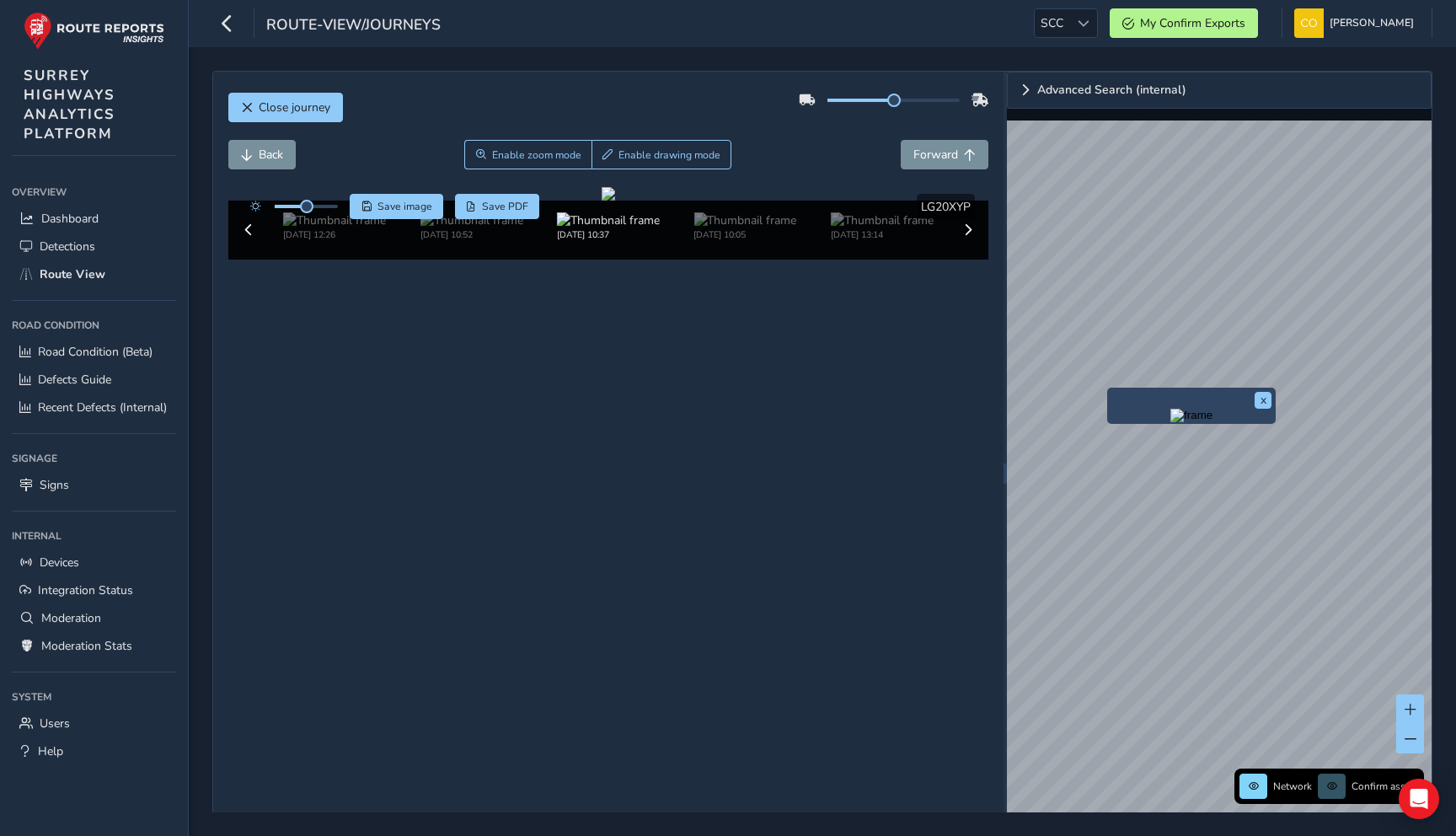
click at [1170, 423] on img "Preview frame" at bounding box center [1191, 415] width 43 height 14
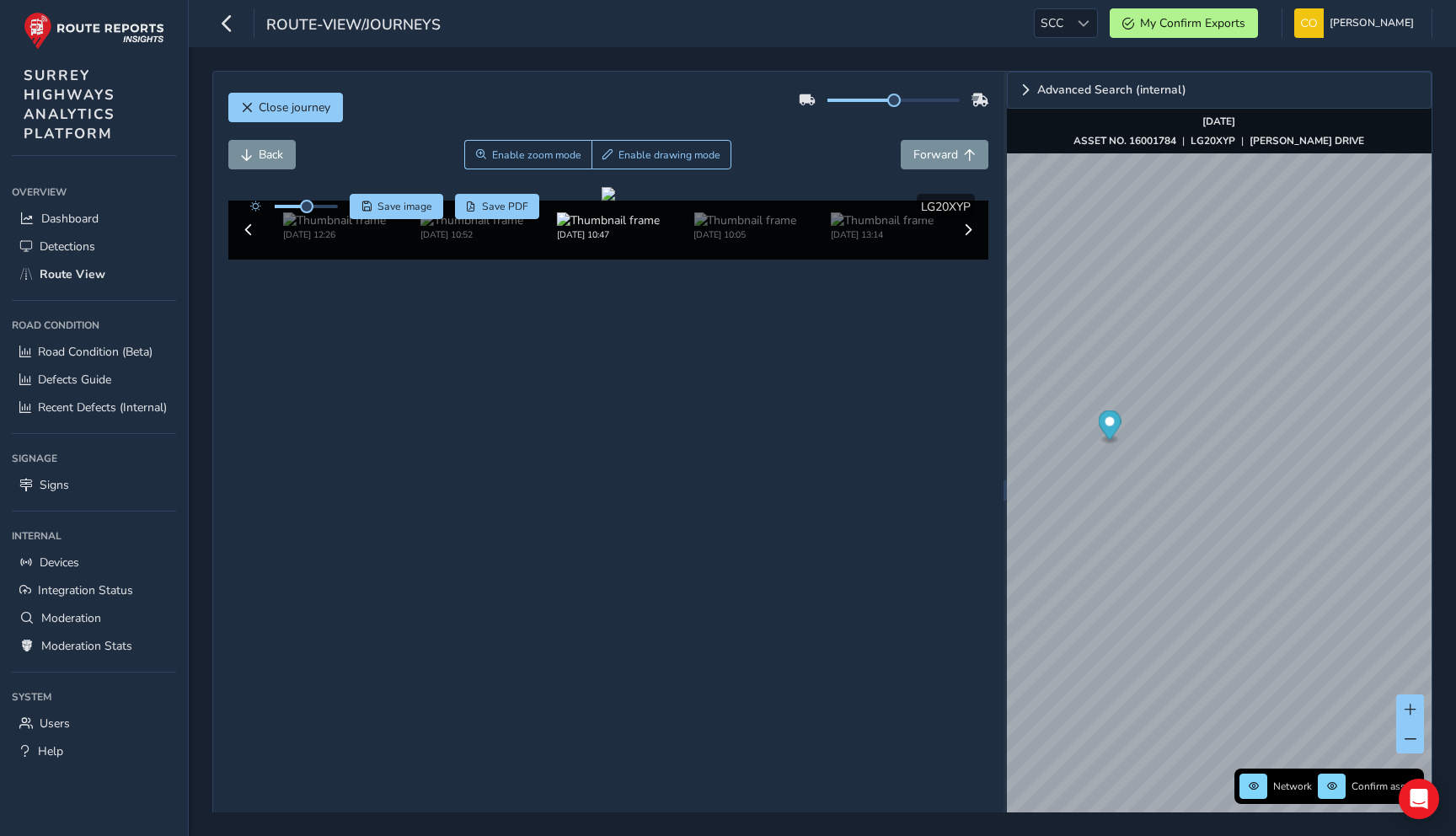
click at [766, 132] on div "Close journey" at bounding box center [609, 114] width 761 height 54
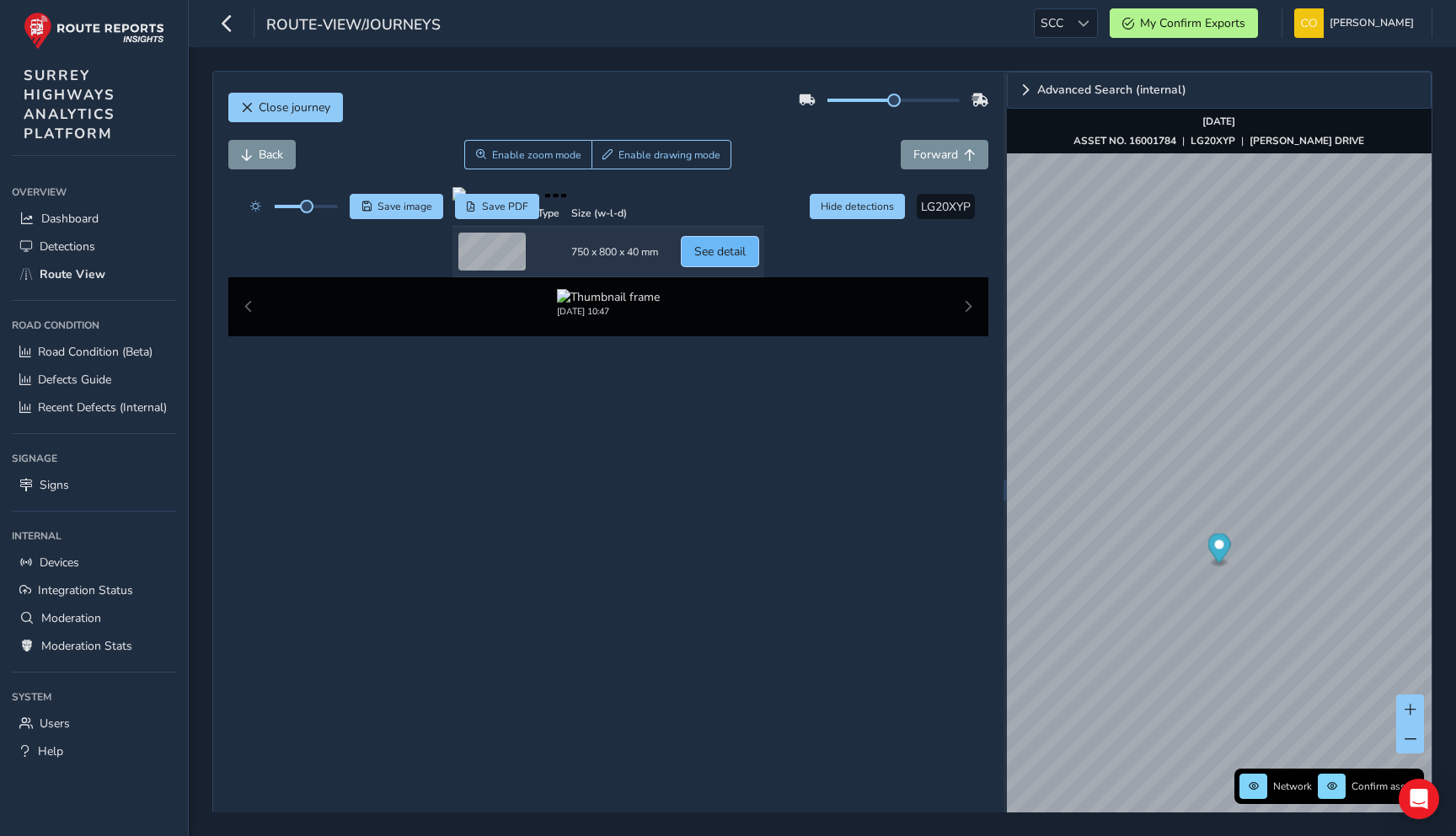
click at [746, 260] on span "See detail" at bounding box center [720, 252] width 52 height 16
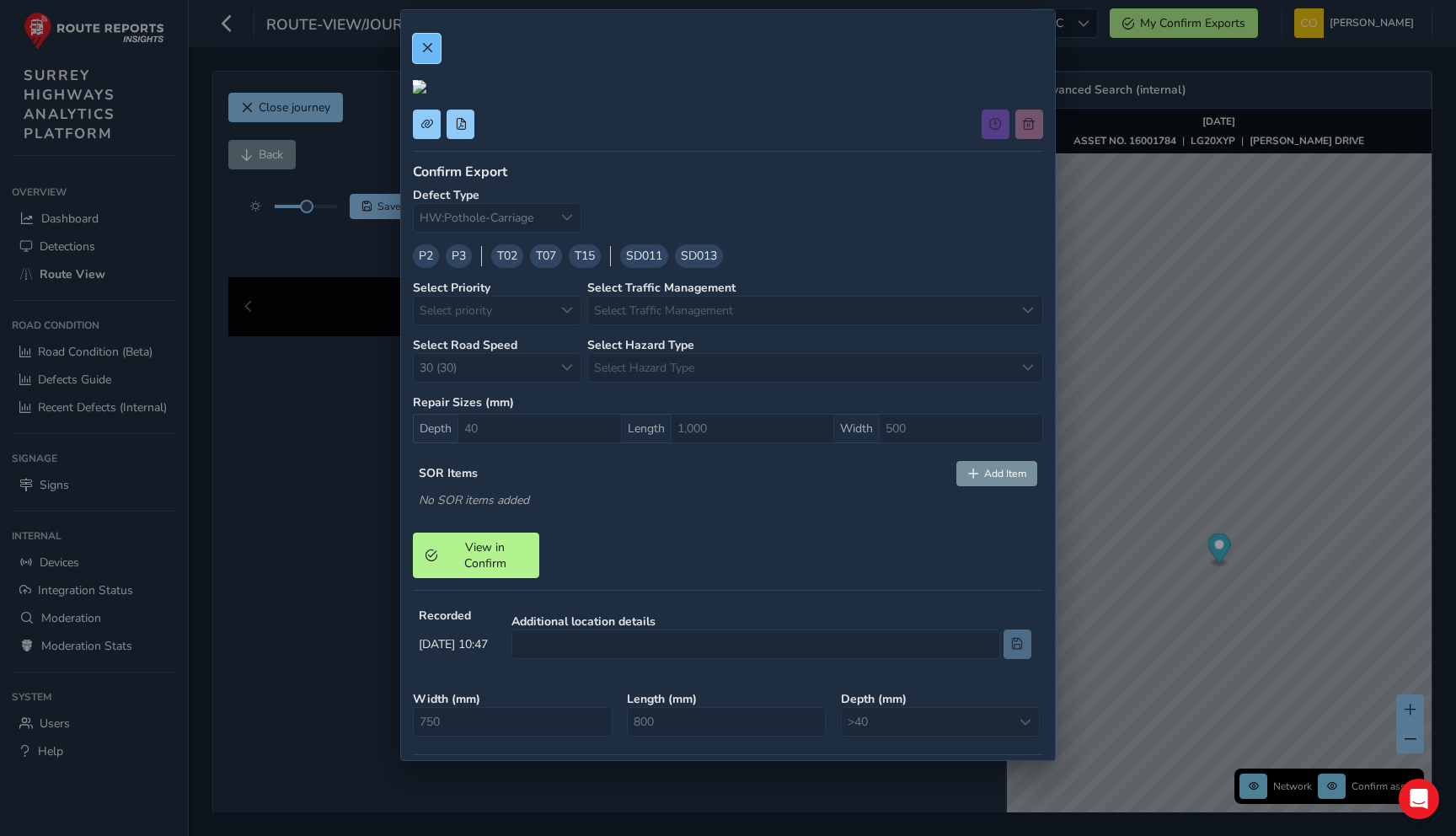
click at [426, 45] on span at bounding box center [427, 48] width 12 height 12
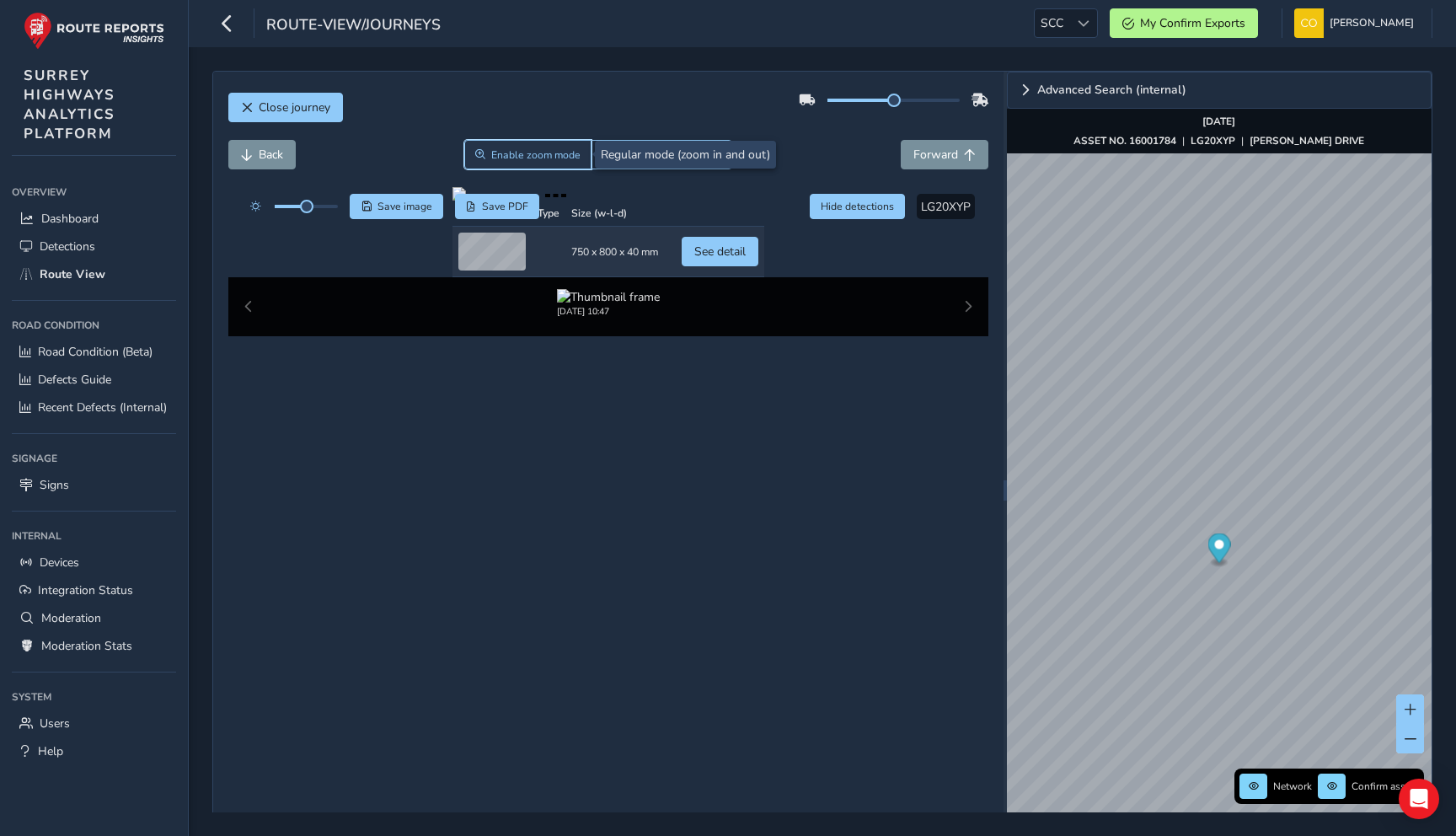
click at [530, 161] on span "Enable zoom mode" at bounding box center [535, 155] width 90 height 14
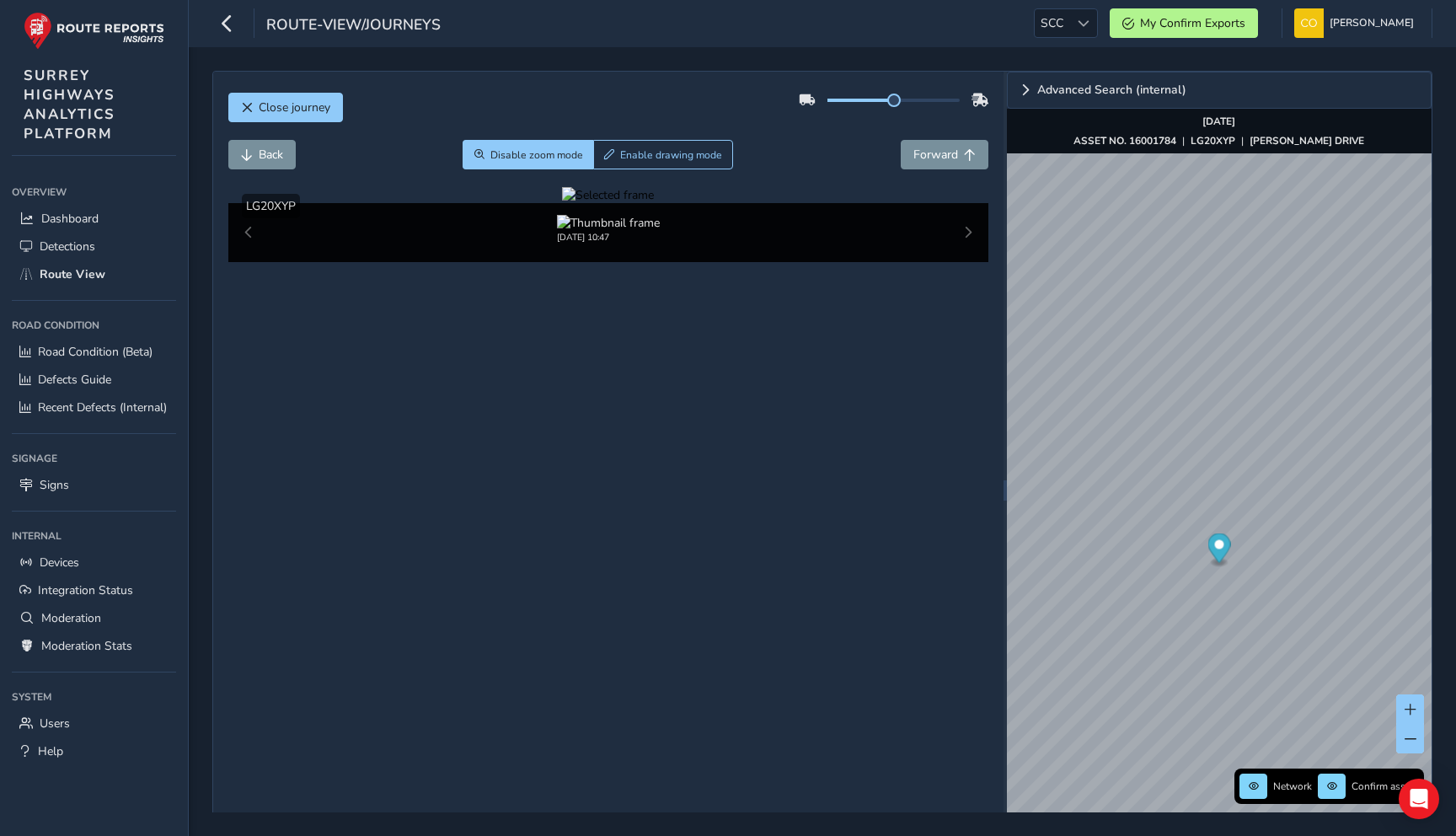
click at [563, 204] on div at bounding box center [609, 195] width 92 height 16
click at [460, 404] on img at bounding box center [1268, 395] width 2427 height 1366
click at [496, 165] on button "Disable zoom mode" at bounding box center [528, 155] width 130 height 30
